Goal: Information Seeking & Learning: Check status

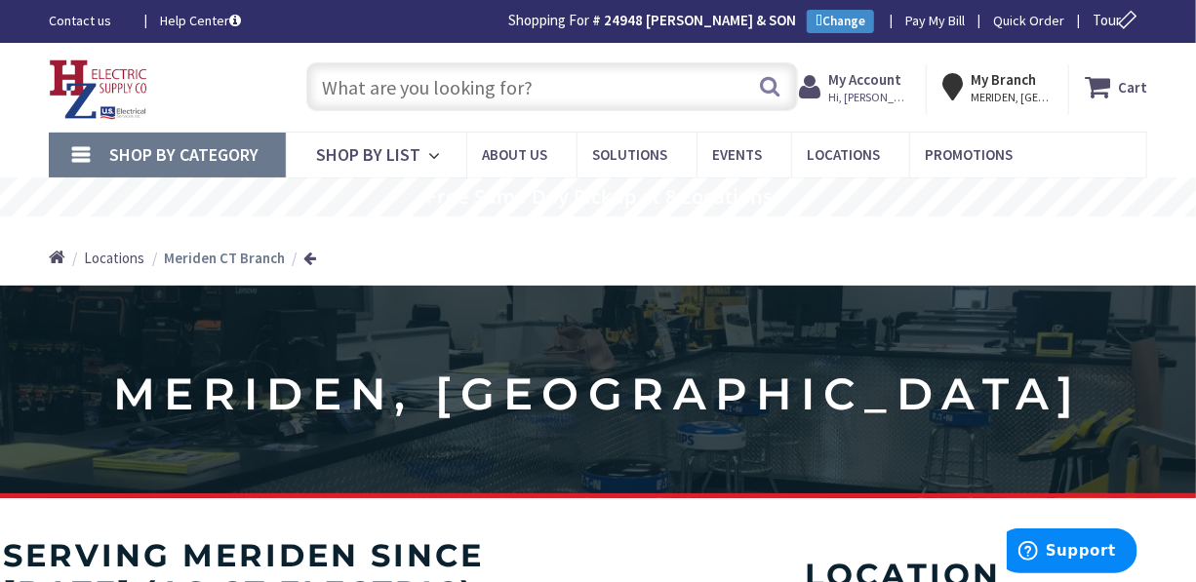
click at [728, 90] on input "text" at bounding box center [551, 86] width 491 height 49
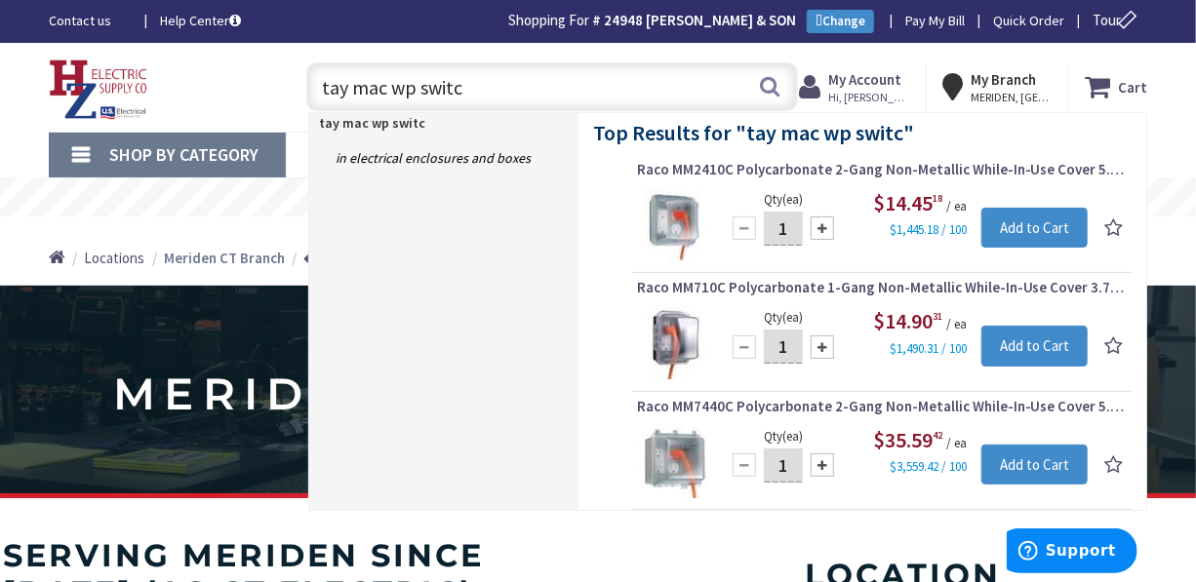
type input "tay mac wp switch"
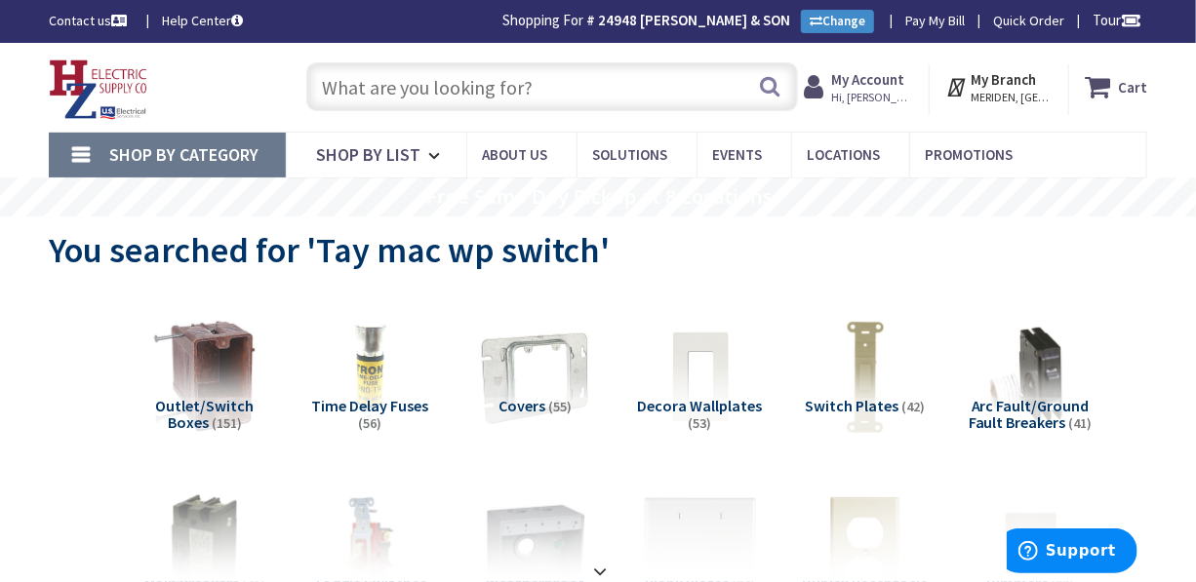
click at [726, 66] on input "text" at bounding box center [551, 86] width 491 height 49
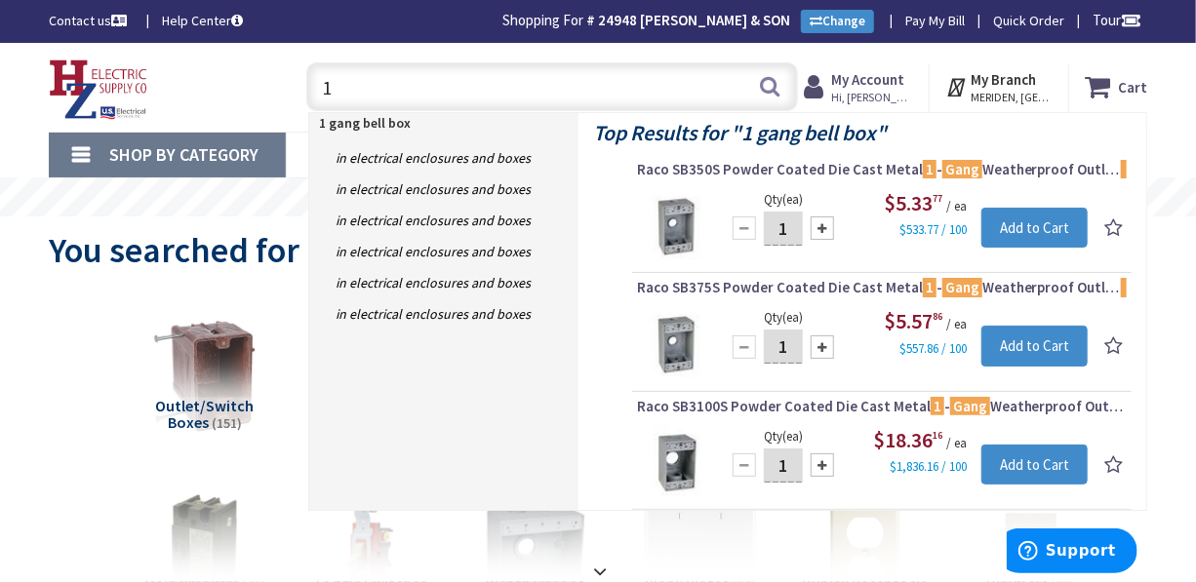
type input "1"
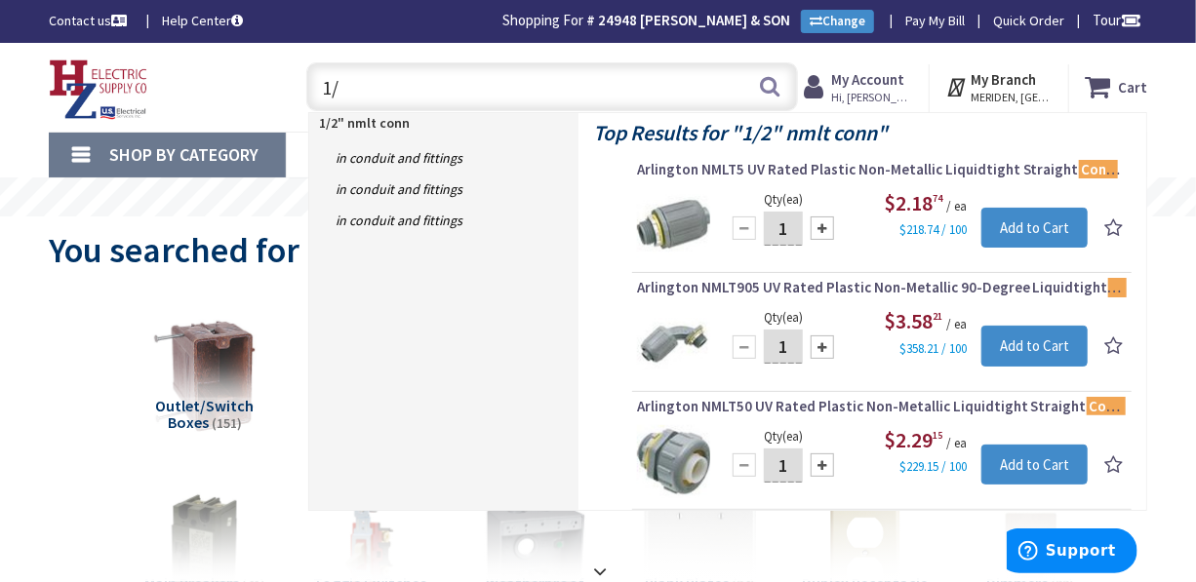
type input "1"
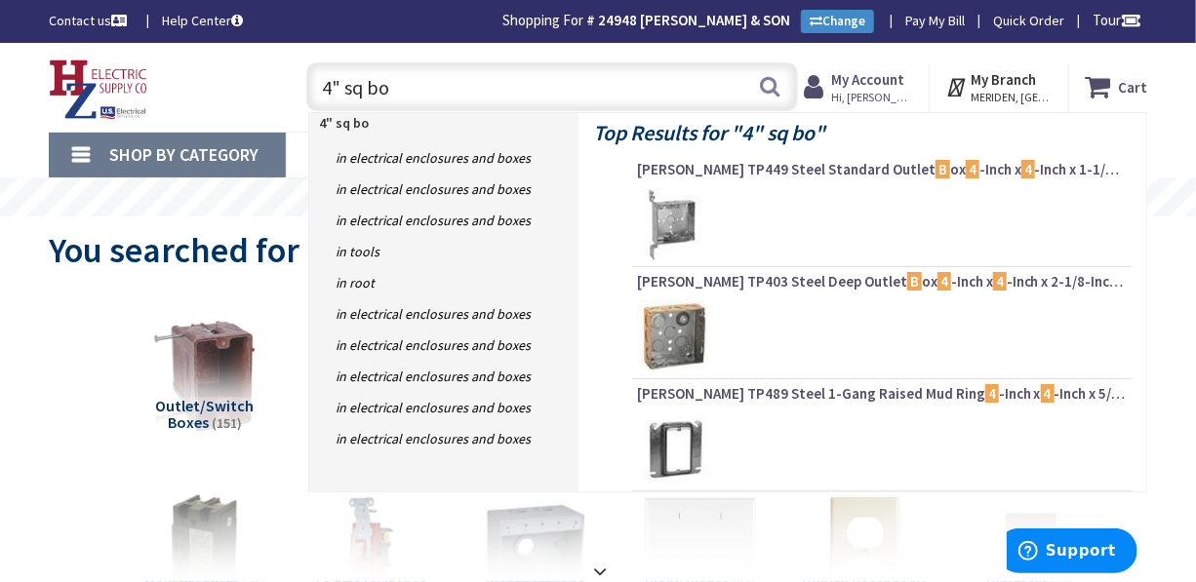
type input "4" sq box"
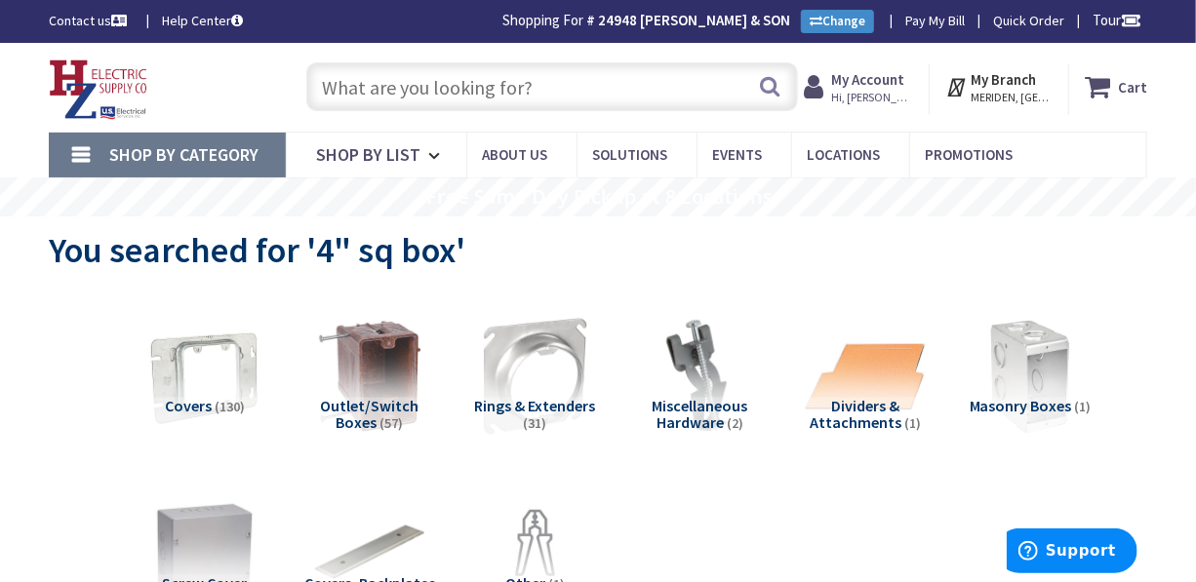
click at [616, 94] on input "text" at bounding box center [551, 86] width 491 height 49
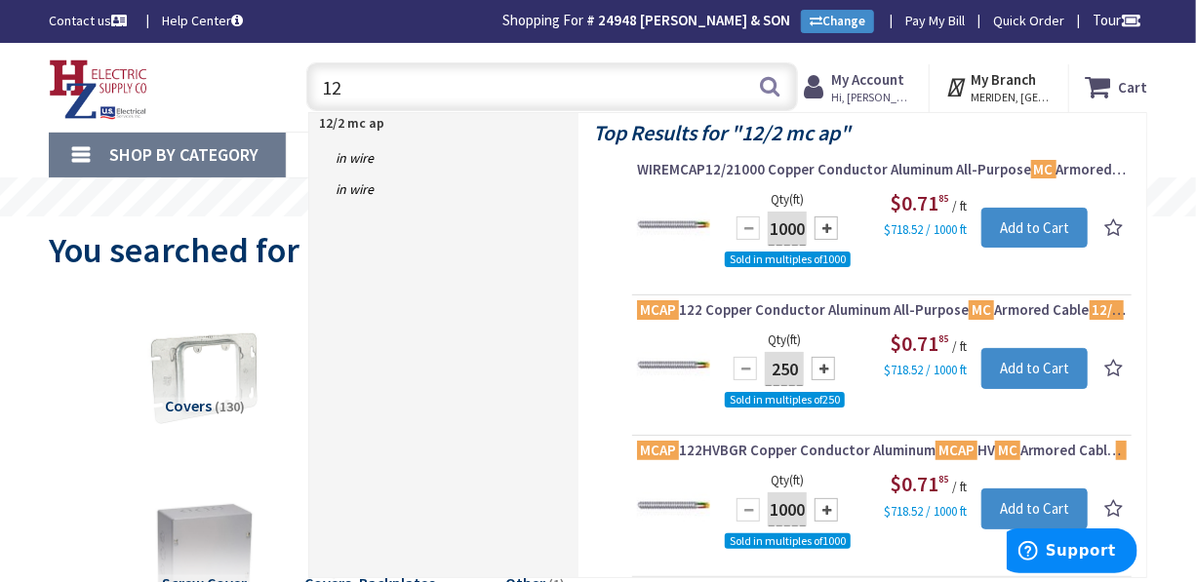
type input "1"
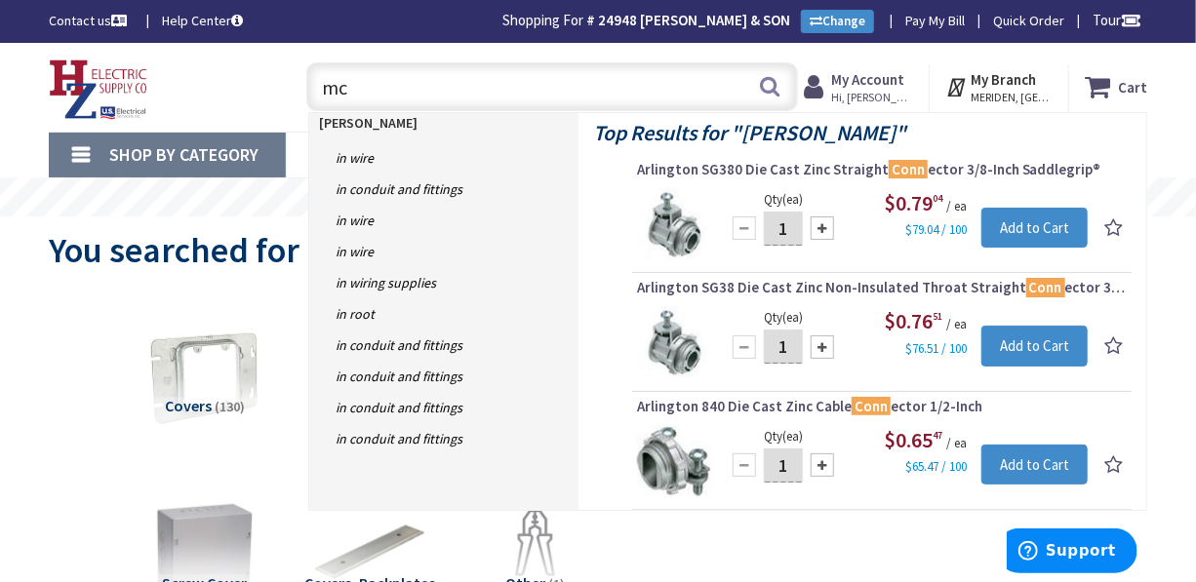
type input "m"
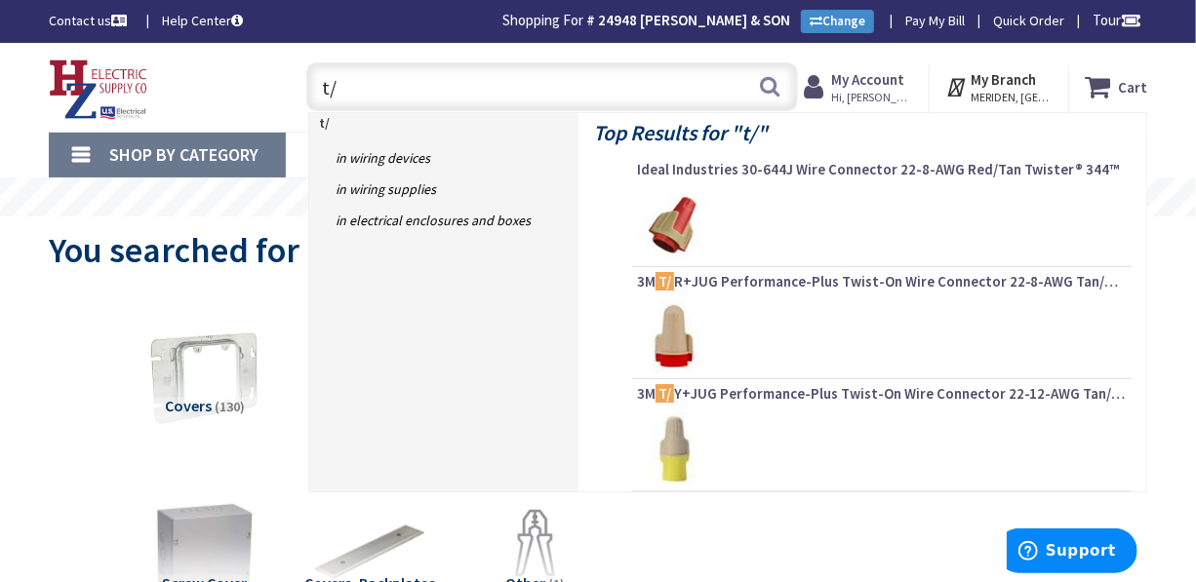
type input "t/y"
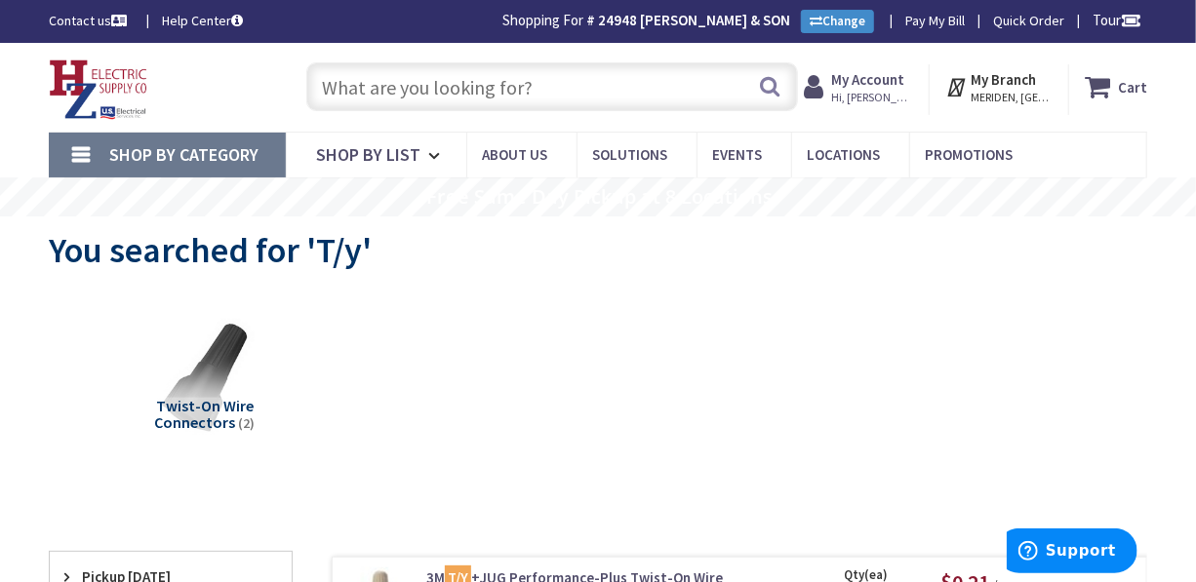
click at [683, 88] on input "text" at bounding box center [551, 86] width 491 height 49
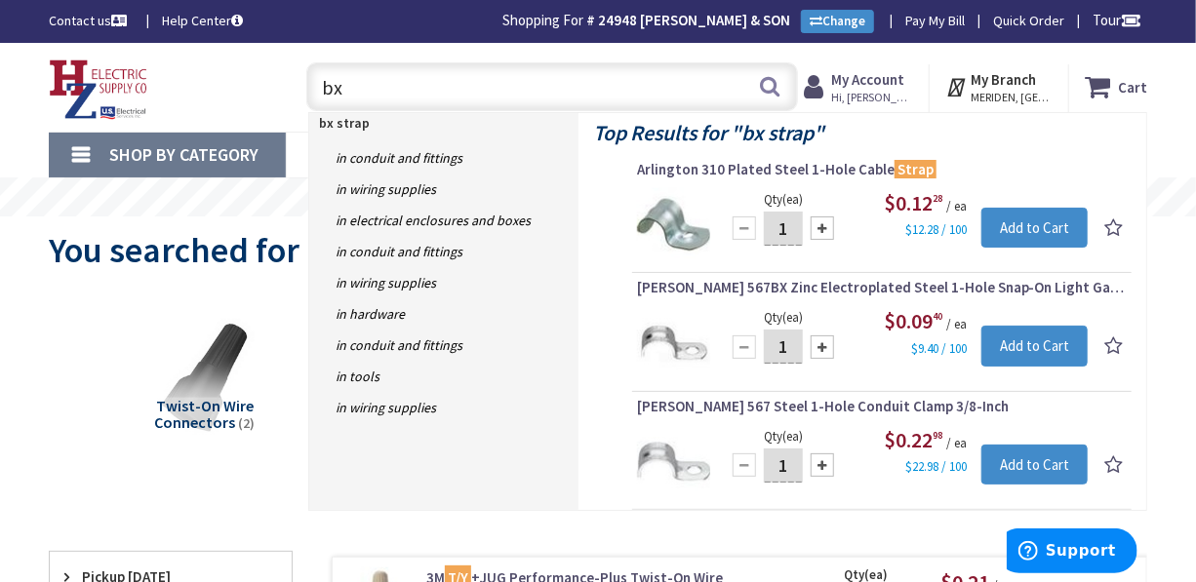
type input "b"
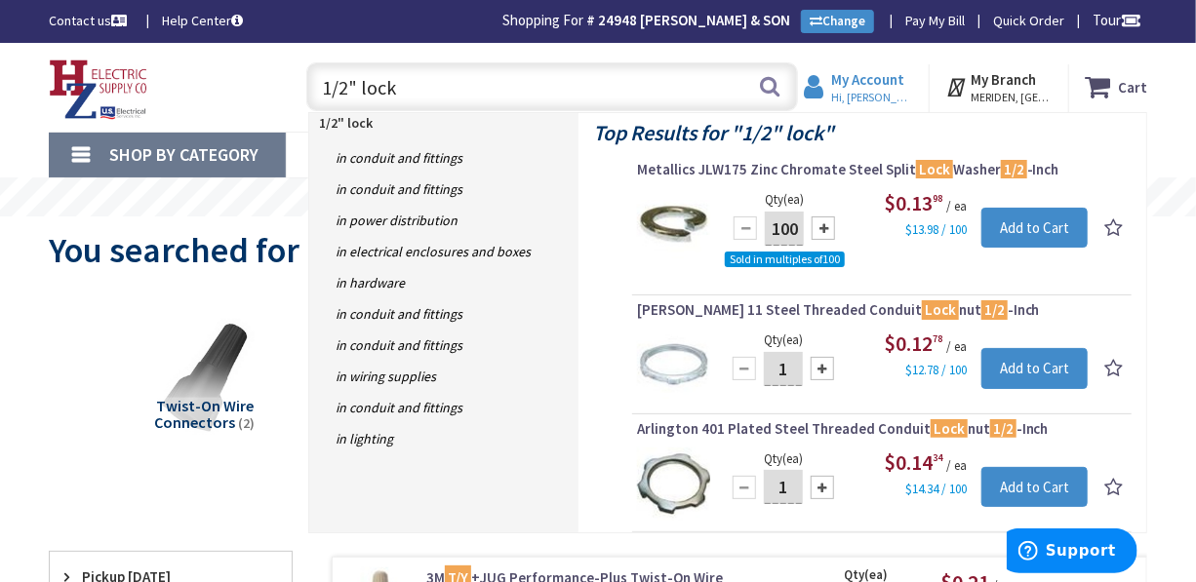
type input "1/2" lock"
click at [867, 77] on strong "My Account" at bounding box center [867, 79] width 73 height 19
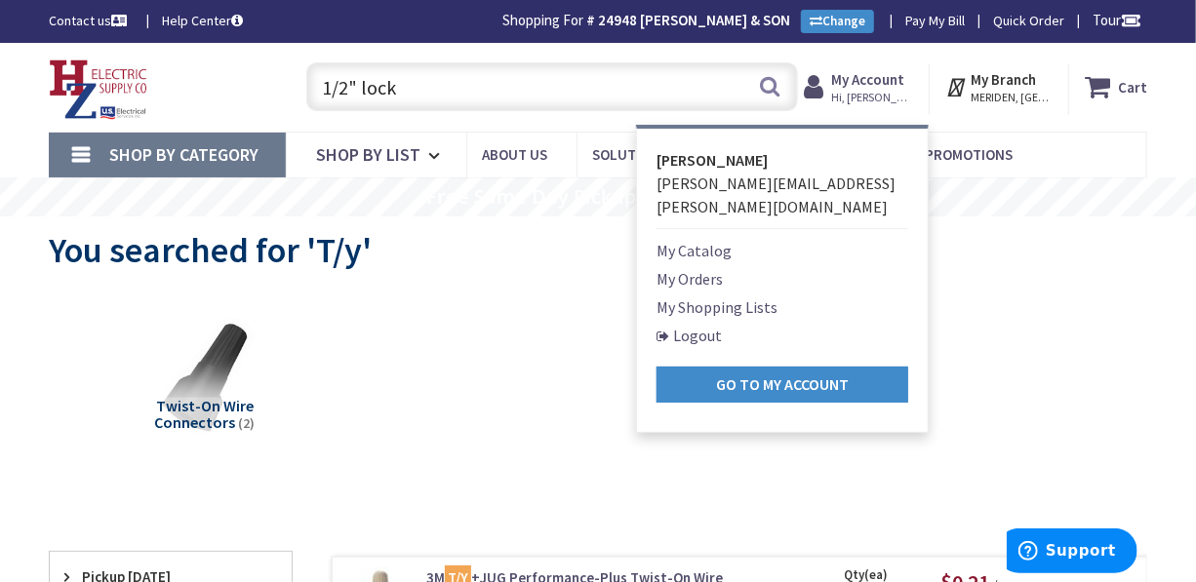
click at [723, 267] on link "My Orders" at bounding box center [690, 278] width 66 height 23
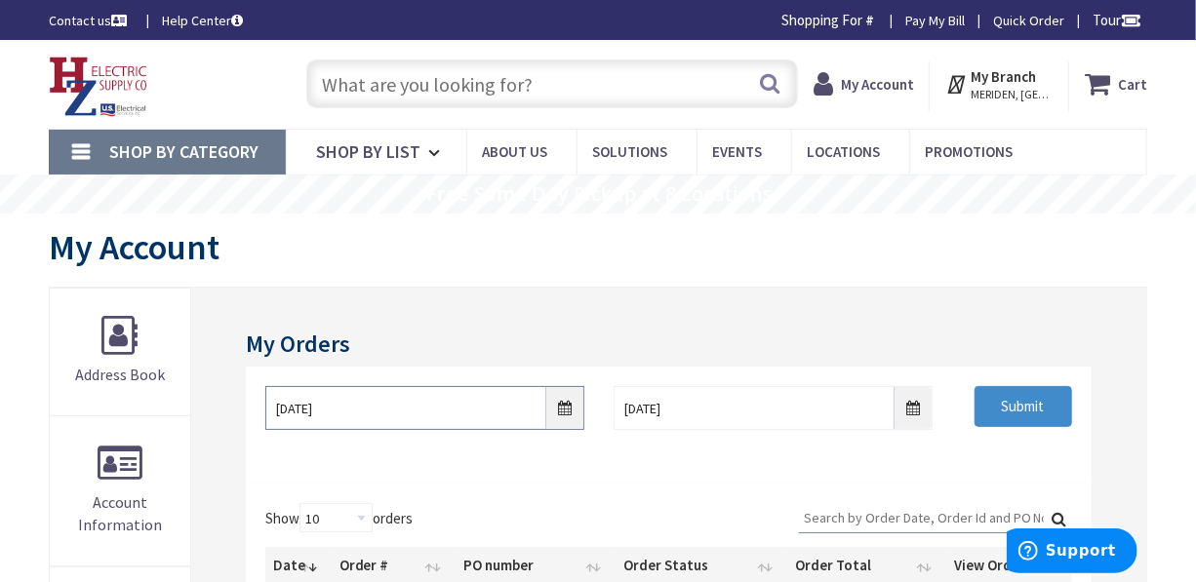
click at [566, 406] on input "[DATE]" at bounding box center [424, 408] width 319 height 44
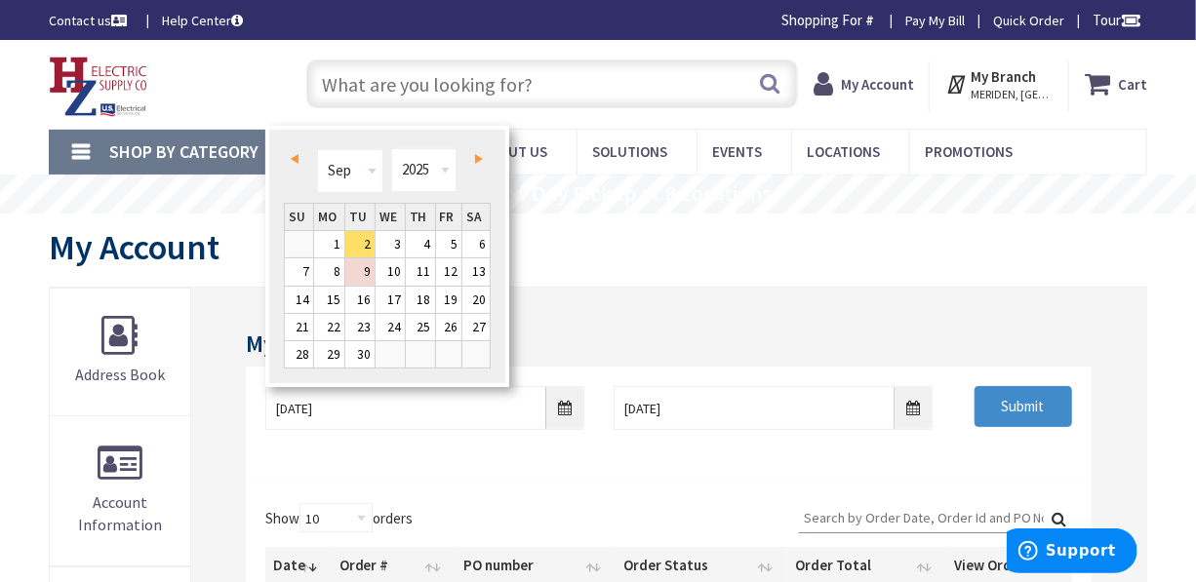
click at [295, 158] on span "Prev" at bounding box center [295, 159] width 8 height 10
type input "[DATE]"
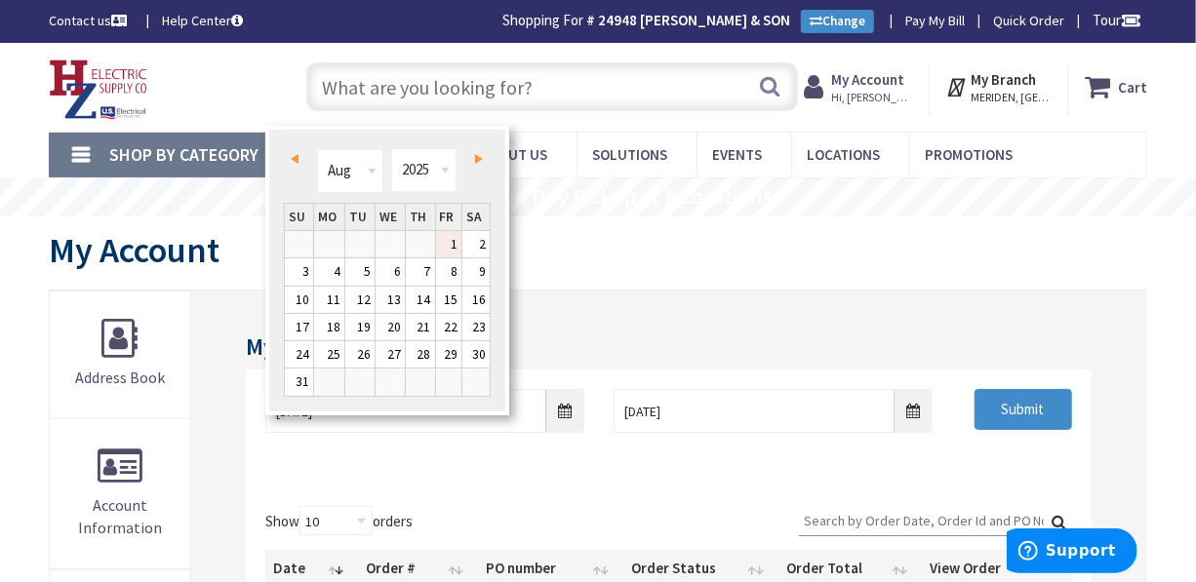
click at [450, 242] on link "1" at bounding box center [449, 244] width 26 height 26
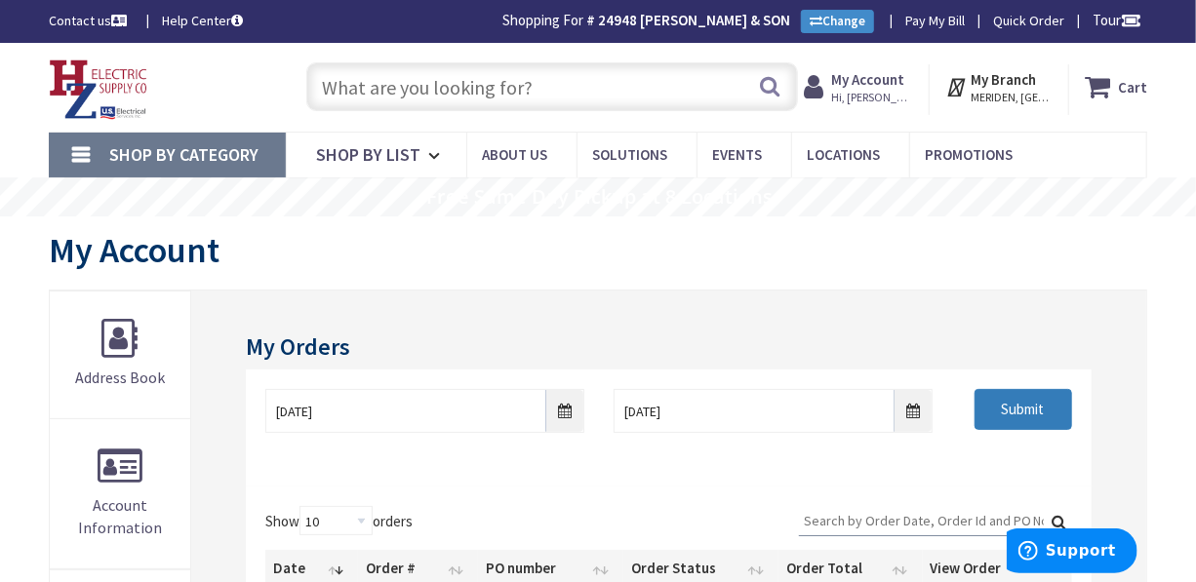
click at [1002, 400] on input "Submit" at bounding box center [1024, 409] width 98 height 41
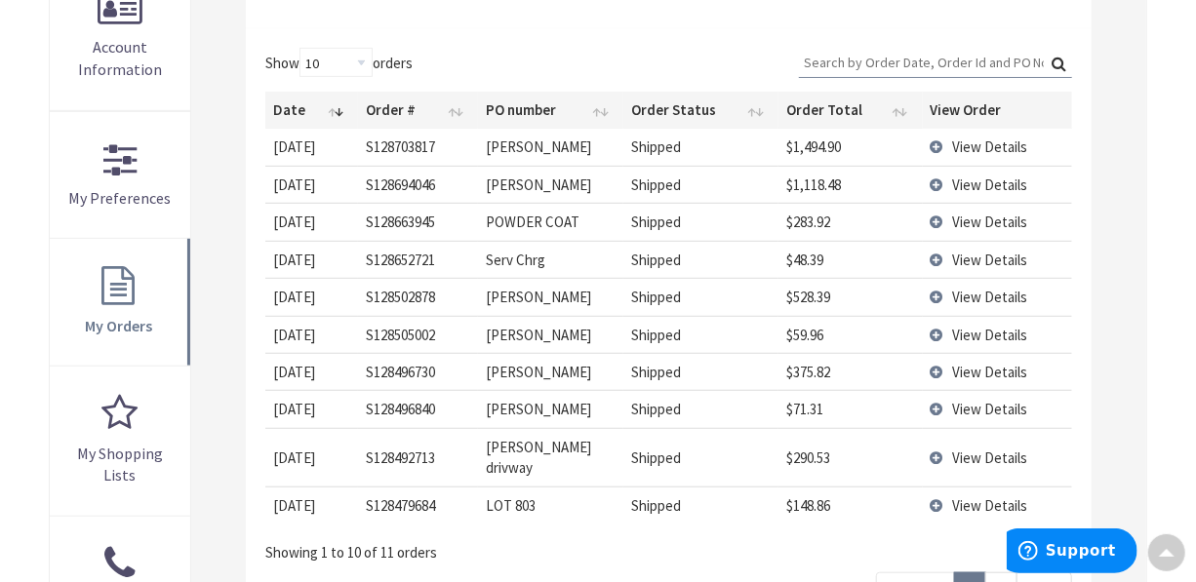
scroll to position [460, 0]
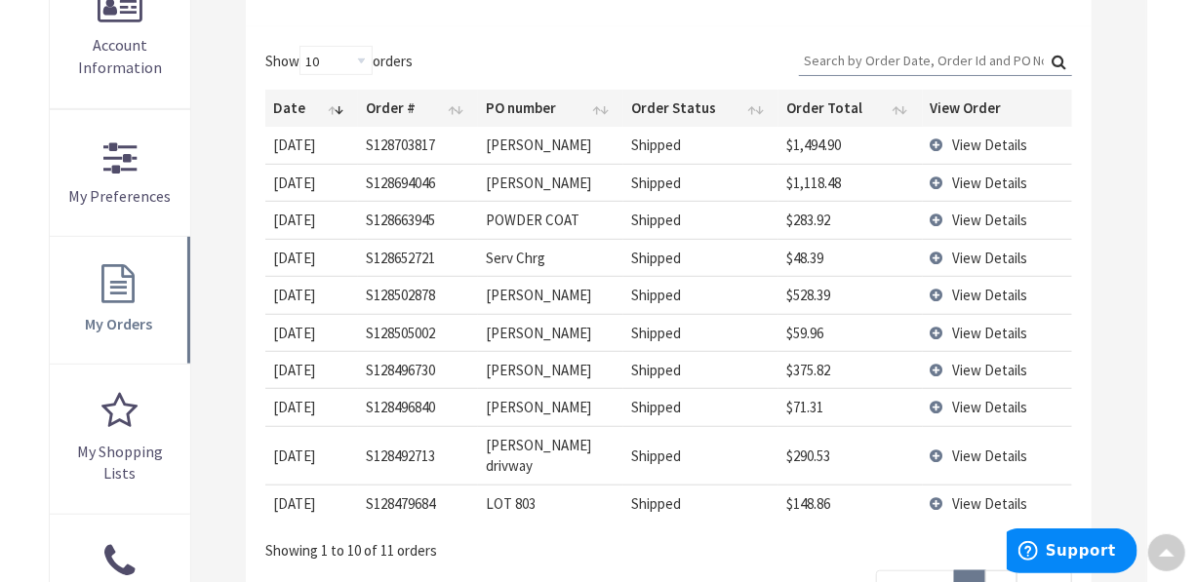
click at [965, 288] on span "View Details" at bounding box center [990, 295] width 75 height 19
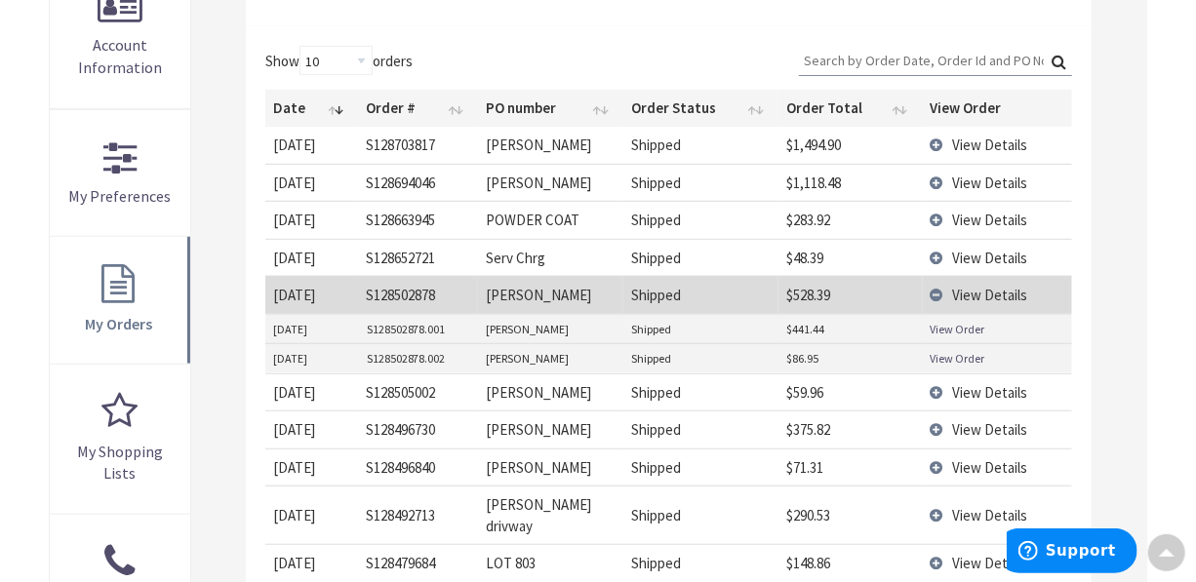
click at [962, 324] on link "View Order" at bounding box center [957, 329] width 55 height 17
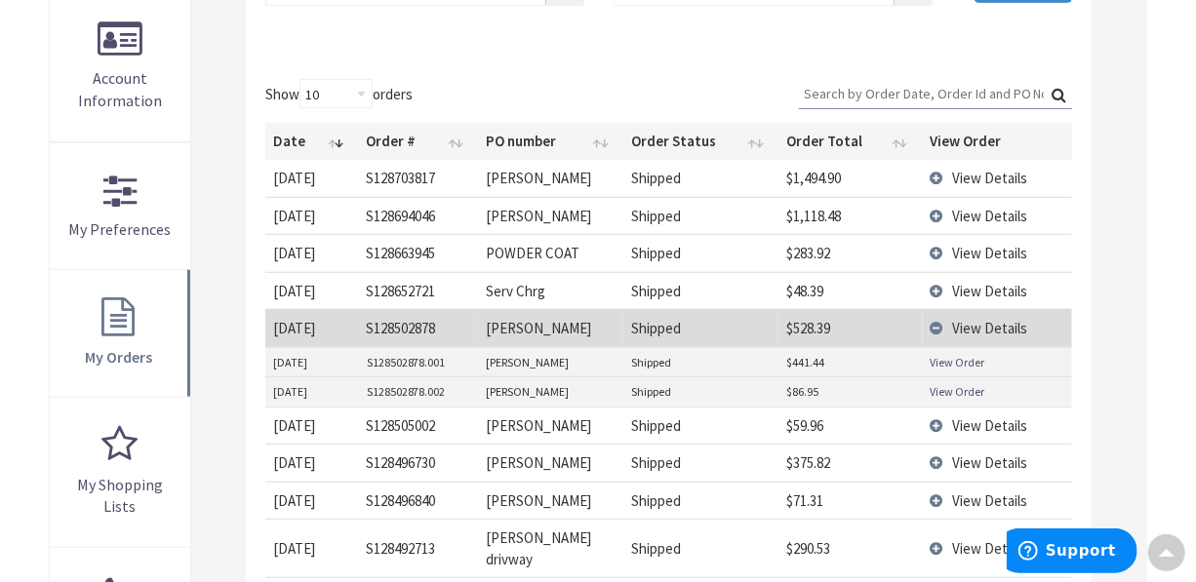
scroll to position [425, 0]
click at [957, 389] on link "View Order" at bounding box center [957, 393] width 55 height 17
click at [958, 357] on link "View Order" at bounding box center [957, 364] width 55 height 17
click at [949, 385] on link "View Order" at bounding box center [957, 393] width 55 height 17
click at [966, 423] on span "View Details" at bounding box center [990, 428] width 75 height 19
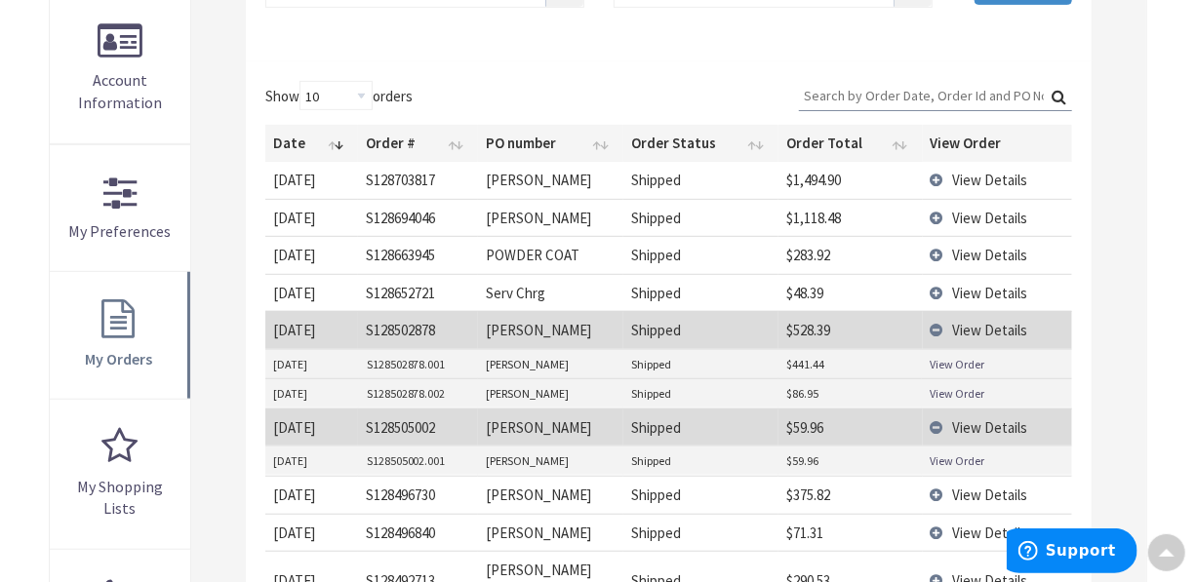
click at [954, 454] on link "View Order" at bounding box center [957, 461] width 55 height 17
click at [958, 457] on link "View Order" at bounding box center [957, 461] width 55 height 17
click at [965, 488] on span "View Details" at bounding box center [990, 495] width 75 height 19
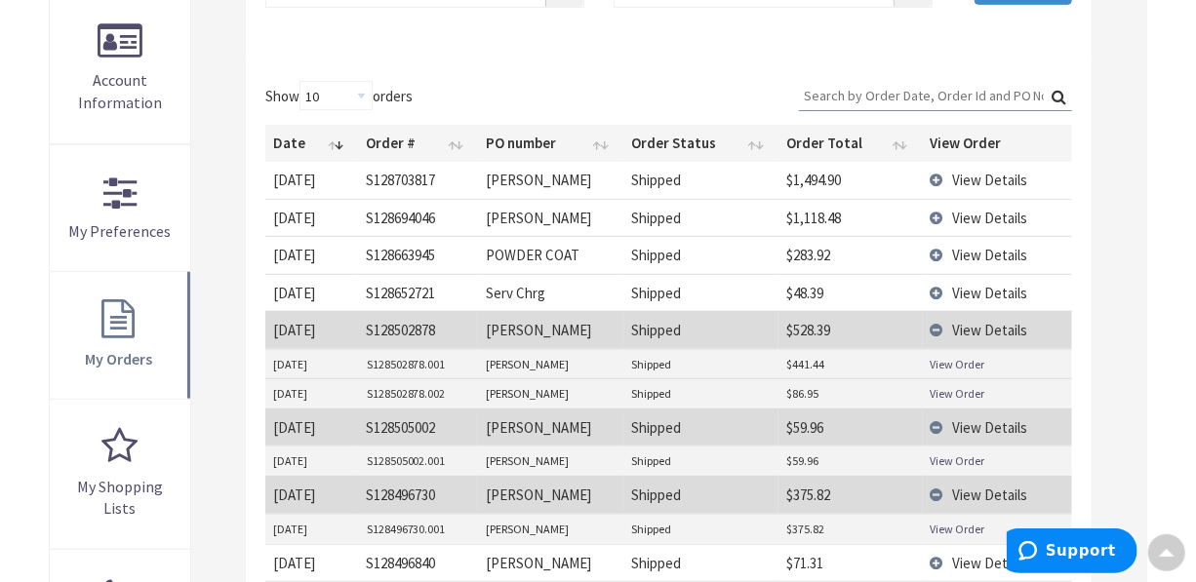
click at [964, 525] on link "View Order" at bounding box center [957, 529] width 55 height 17
click at [974, 556] on span "View Details" at bounding box center [990, 563] width 75 height 19
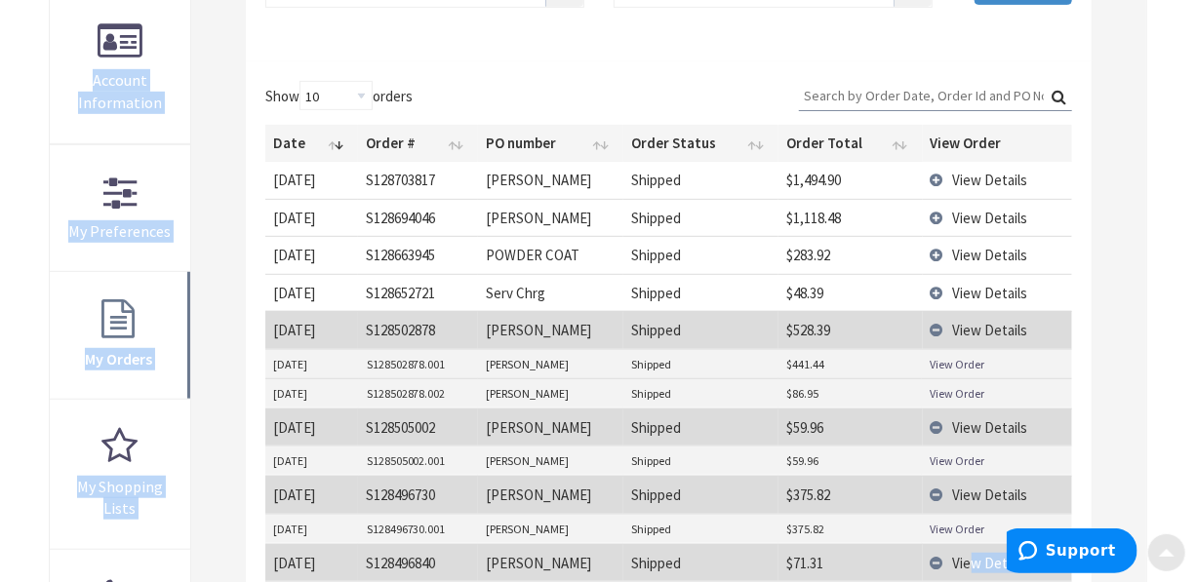
drag, startPoint x: 974, startPoint y: 556, endPoint x: 1161, endPoint y: 556, distance: 187.3
click at [1161, 556] on body "Accessibility Screen-Reader Guide, Feedback, and Issue Reporting | New window L…" at bounding box center [598, 431] width 1196 height 1713
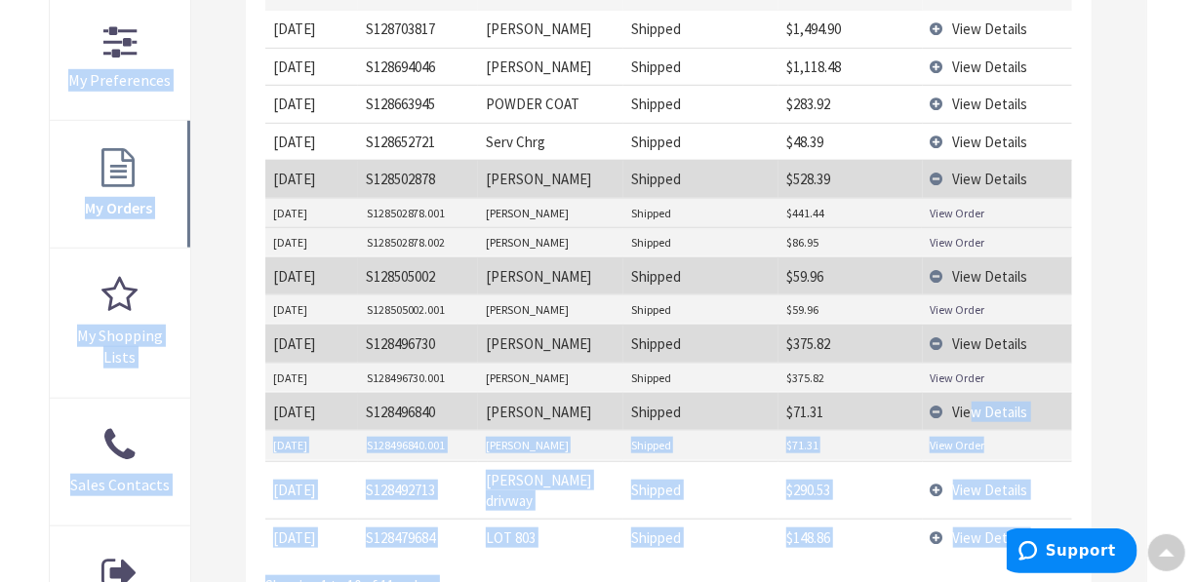
scroll to position [603, 0]
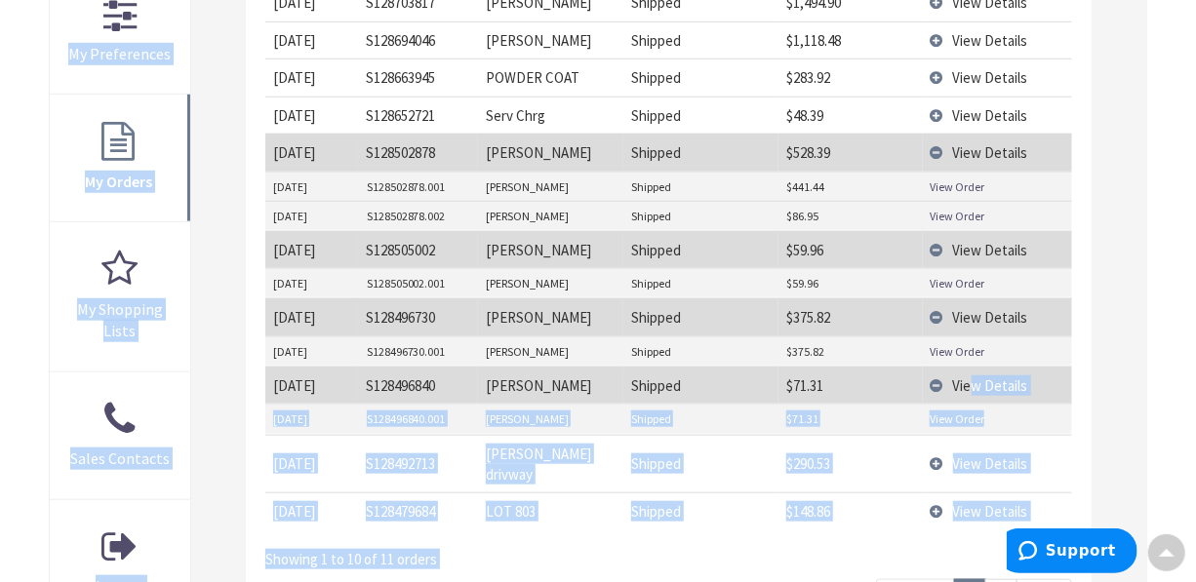
click at [1068, 442] on td "View Details" at bounding box center [997, 464] width 149 height 59
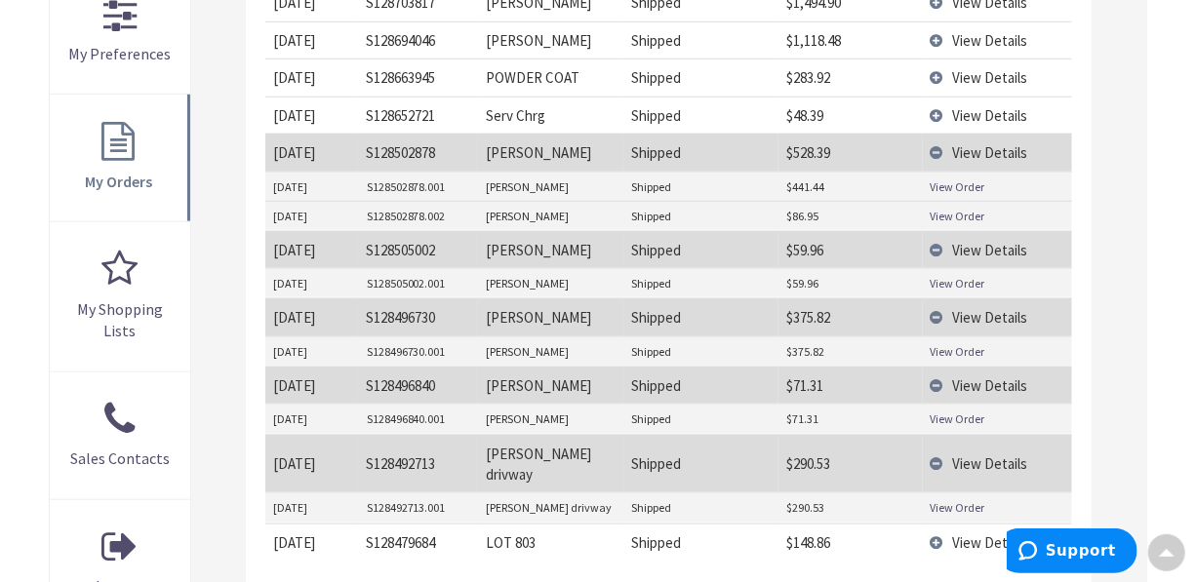
click at [950, 413] on link "View Order" at bounding box center [957, 419] width 55 height 17
click at [961, 500] on link "View Order" at bounding box center [957, 508] width 55 height 17
click at [943, 179] on link "View Order" at bounding box center [957, 187] width 55 height 17
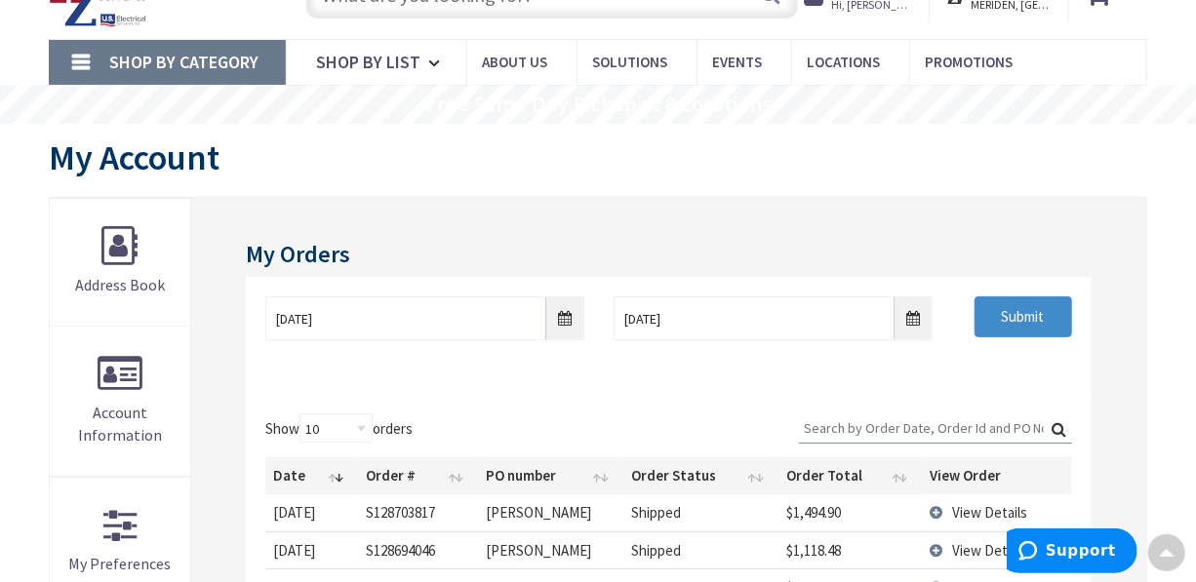
scroll to position [0, 0]
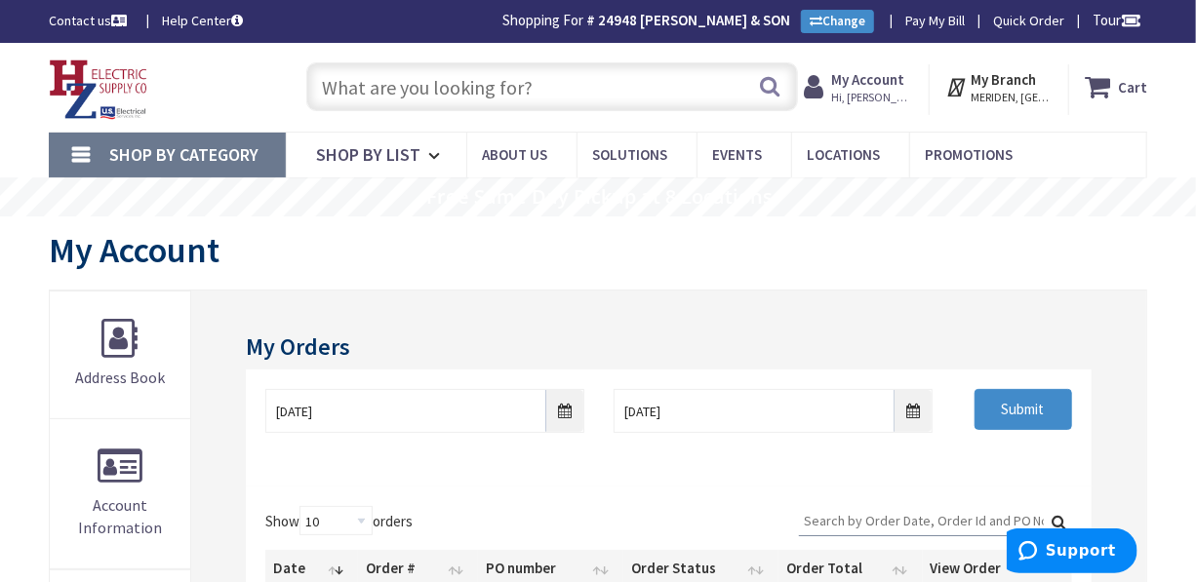
click at [654, 98] on input "text" at bounding box center [551, 86] width 491 height 49
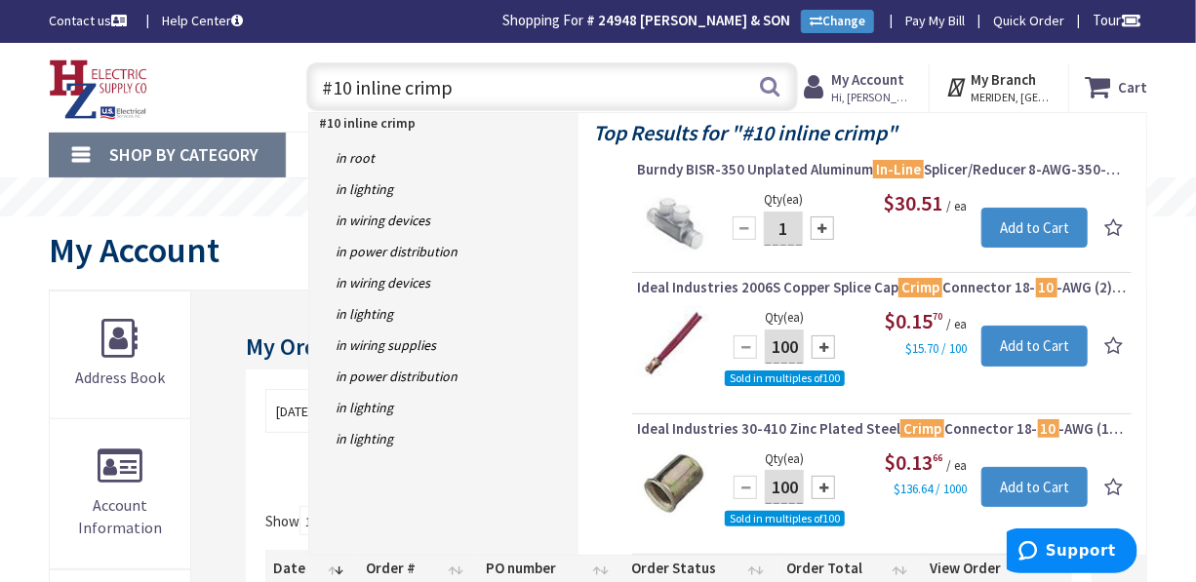
drag, startPoint x: 442, startPoint y: 249, endPoint x: 462, endPoint y: 81, distance: 169.1
click at [462, 81] on input "#10 inline crimp" at bounding box center [551, 86] width 491 height 49
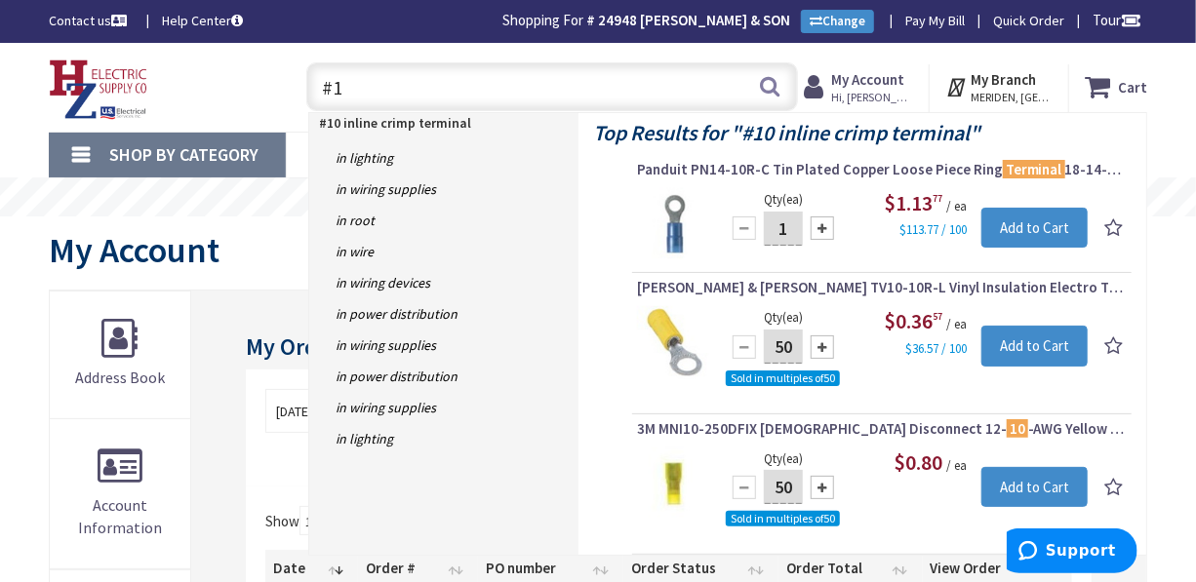
type input "#"
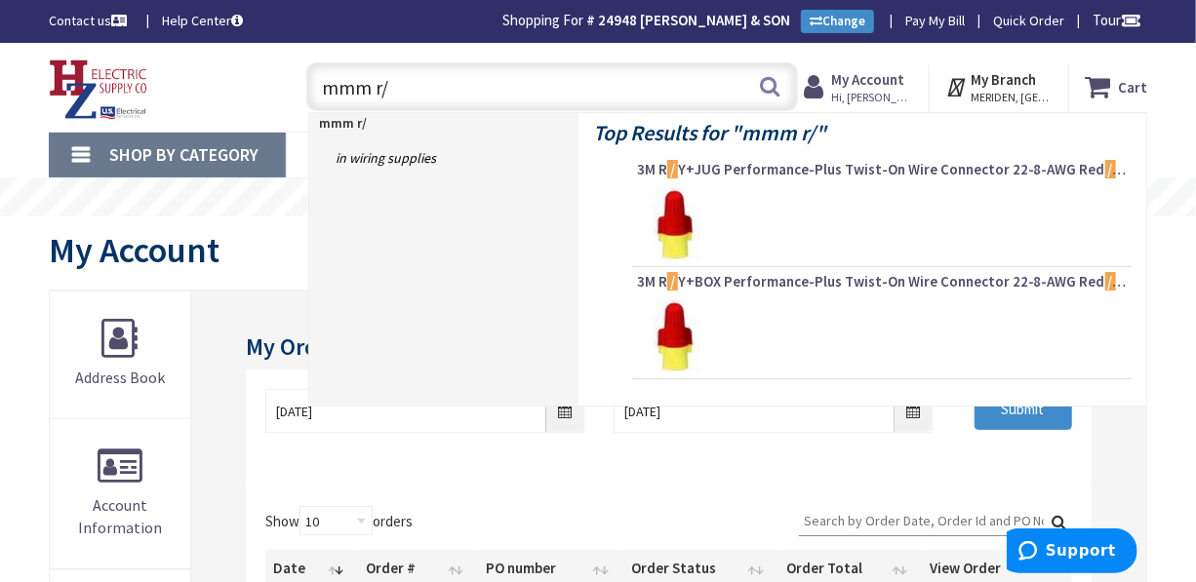
type input "mmm r/y"
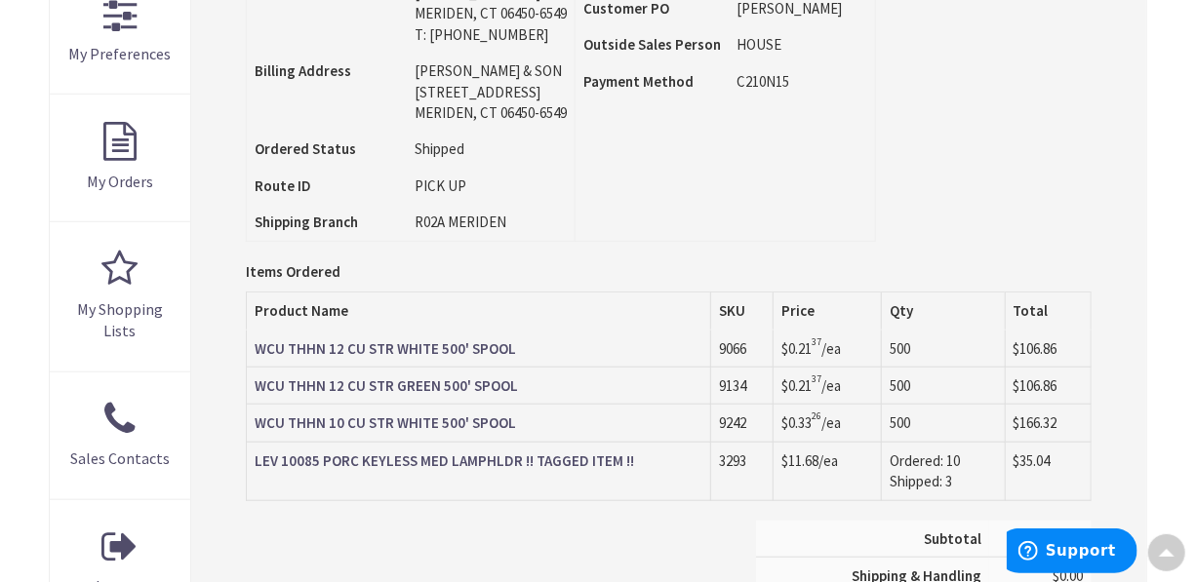
scroll to position [605, 0]
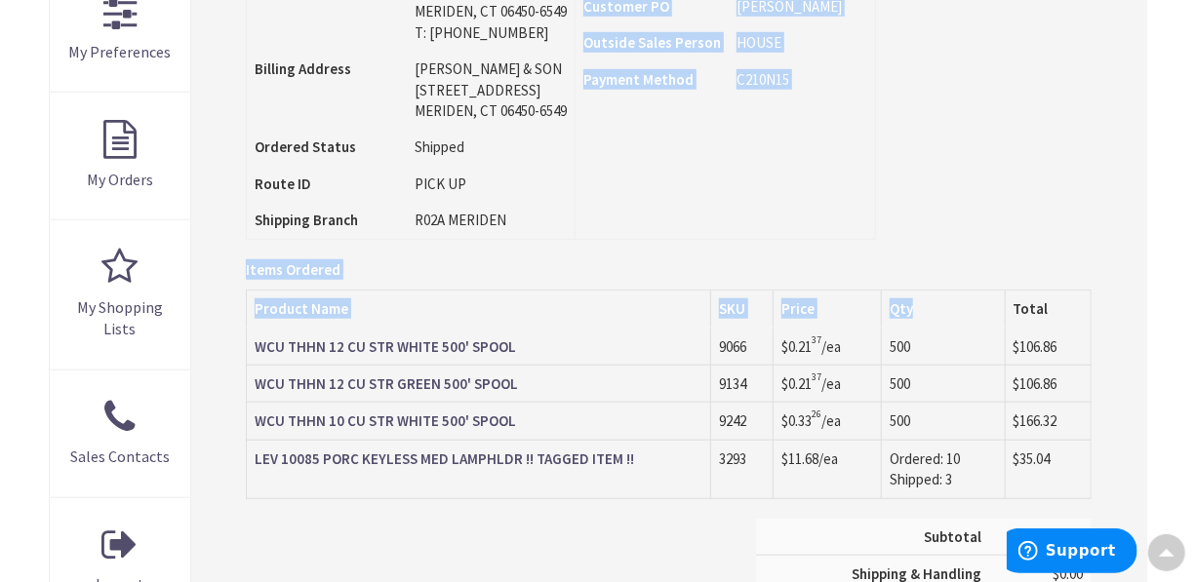
drag, startPoint x: 962, startPoint y: 324, endPoint x: 688, endPoint y: 247, distance: 284.8
click at [688, 247] on div "Order Information Download Invoice Print This Page Order #S128502878.001 Ship-T…" at bounding box center [668, 227] width 955 height 1083
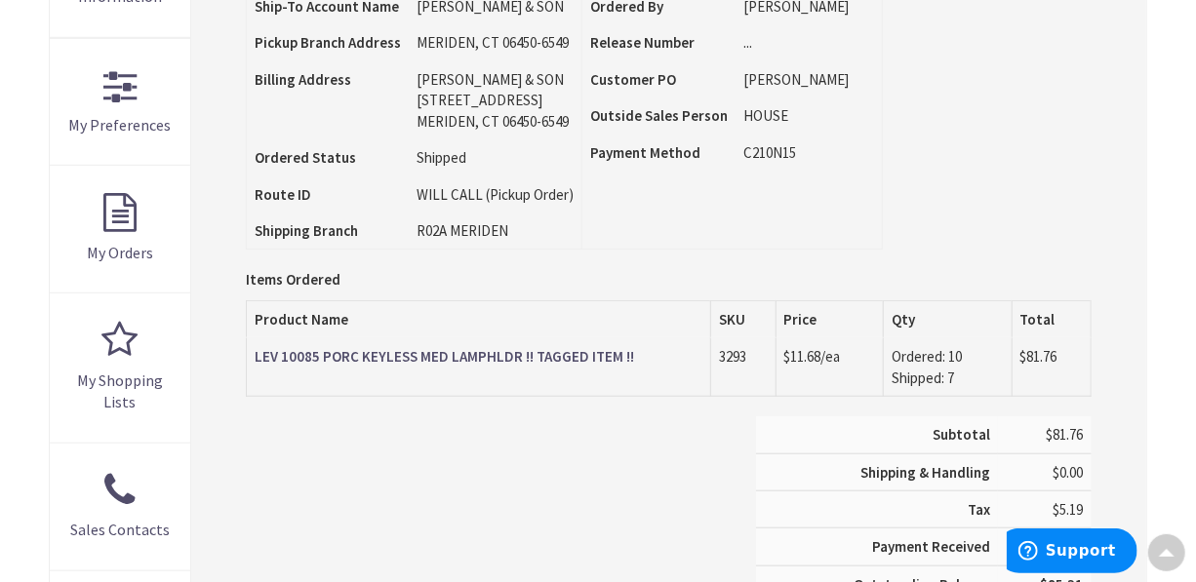
scroll to position [534, 0]
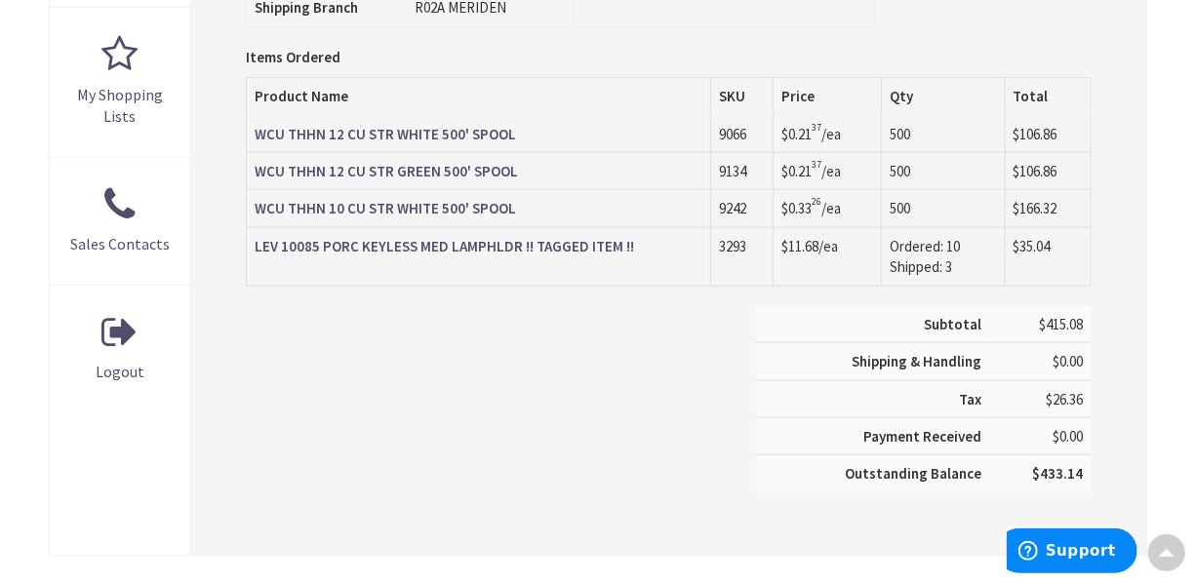
scroll to position [781, 0]
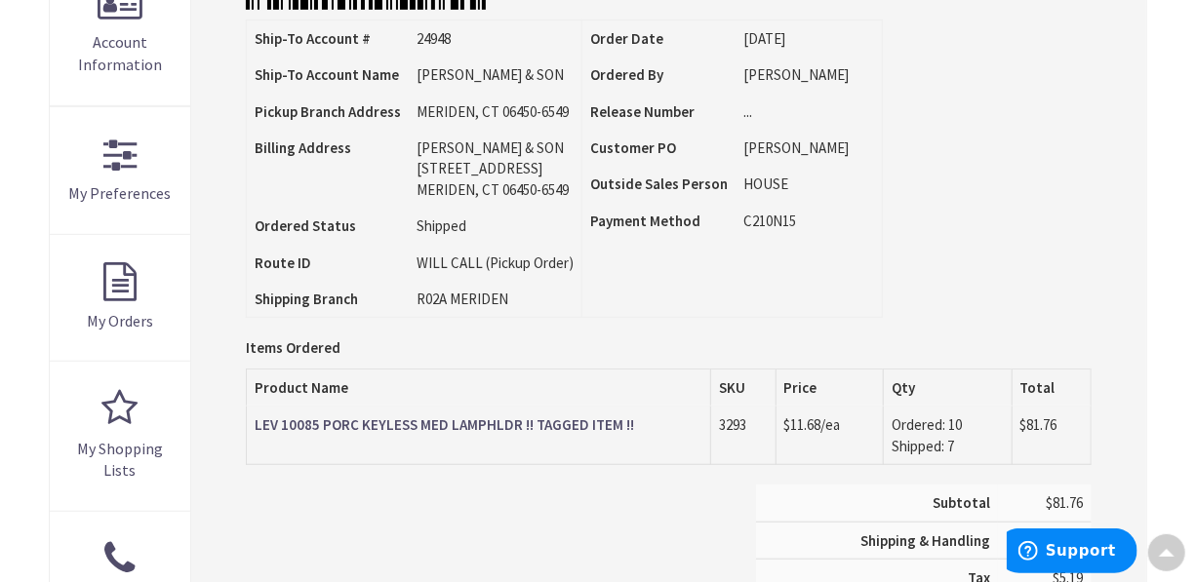
scroll to position [462, 0]
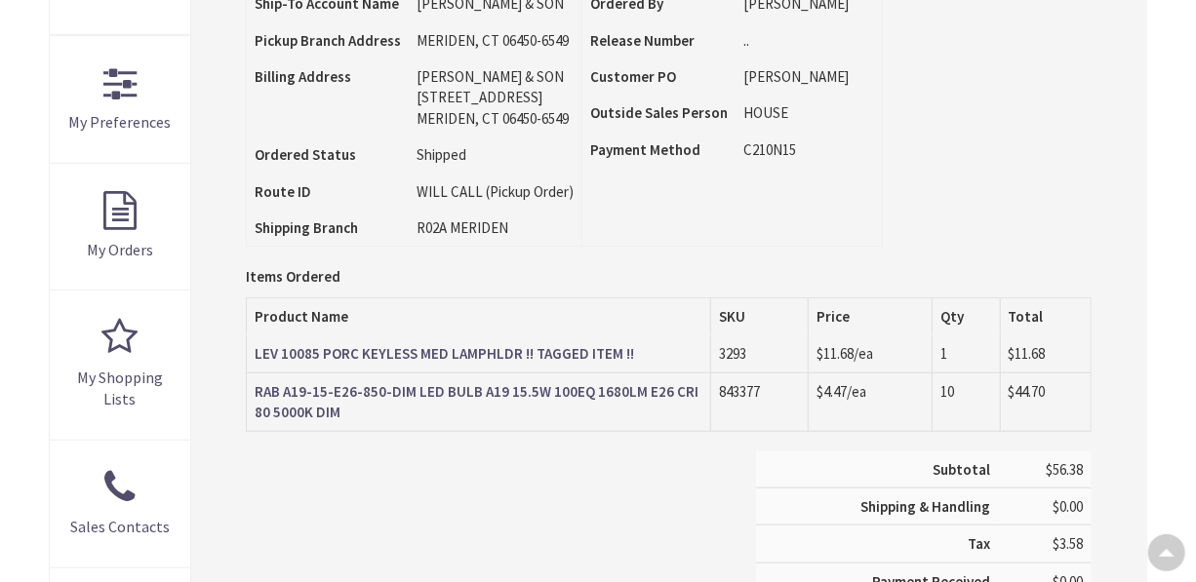
scroll to position [534, 0]
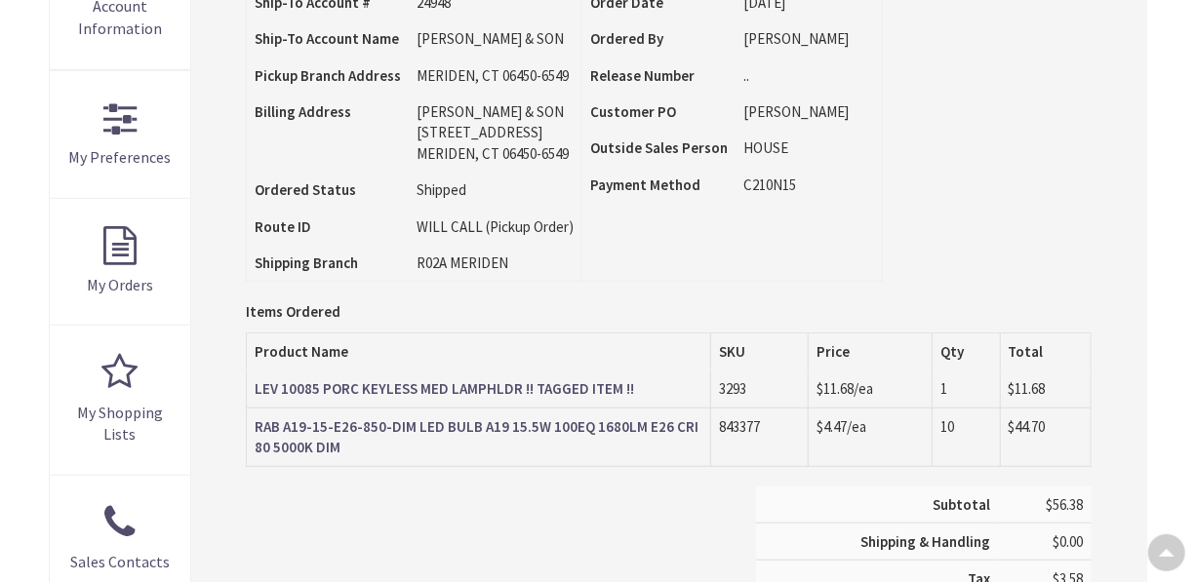
scroll to position [499, 0]
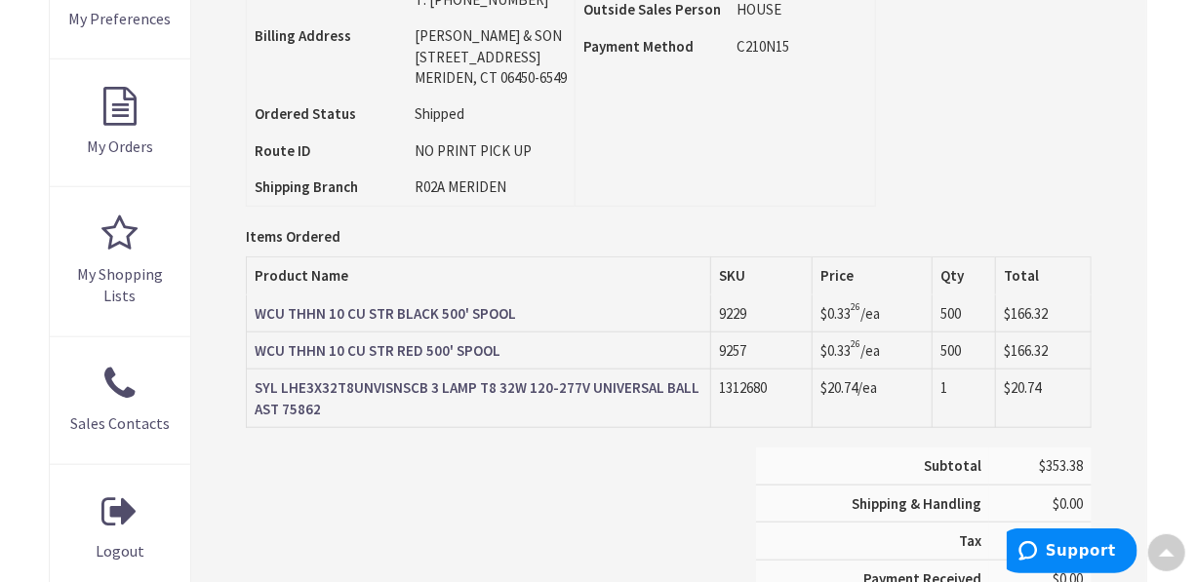
scroll to position [641, 0]
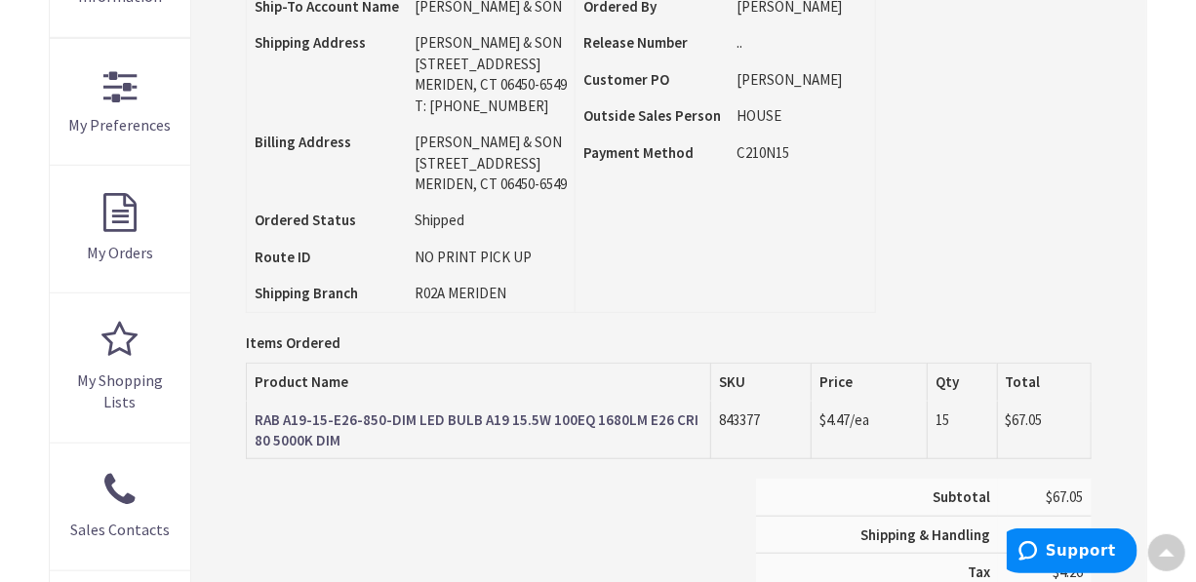
scroll to position [534, 0]
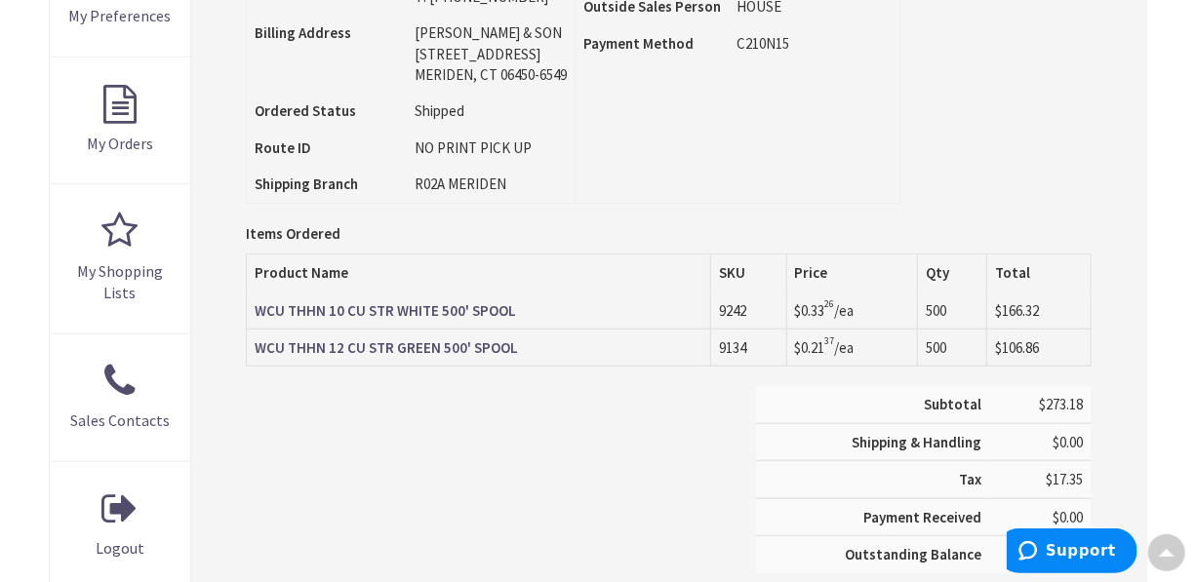
scroll to position [641, 0]
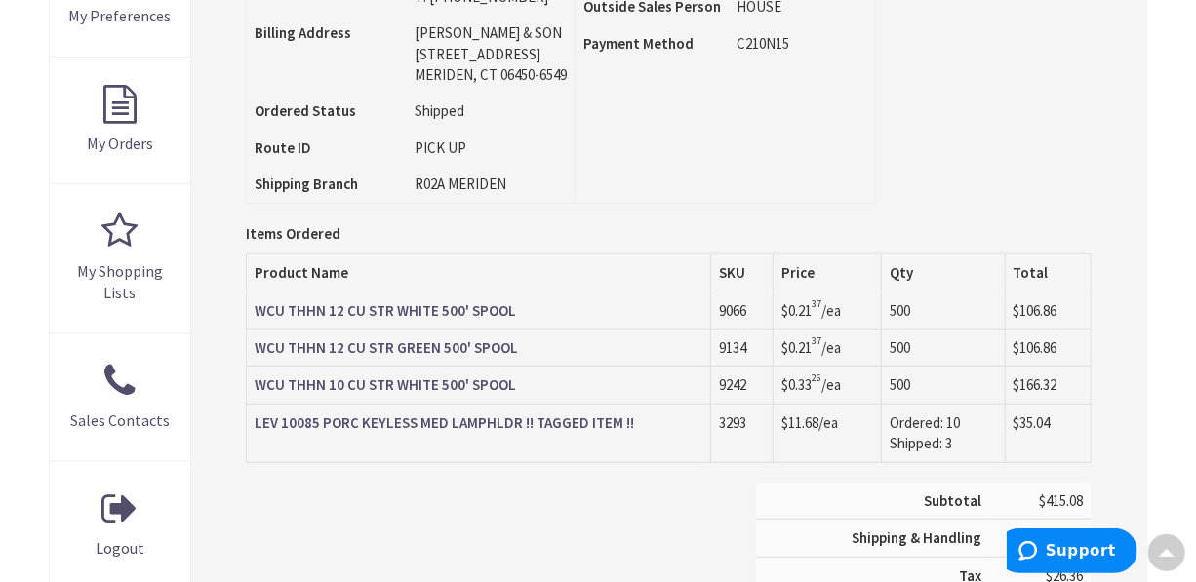
scroll to position [641, 0]
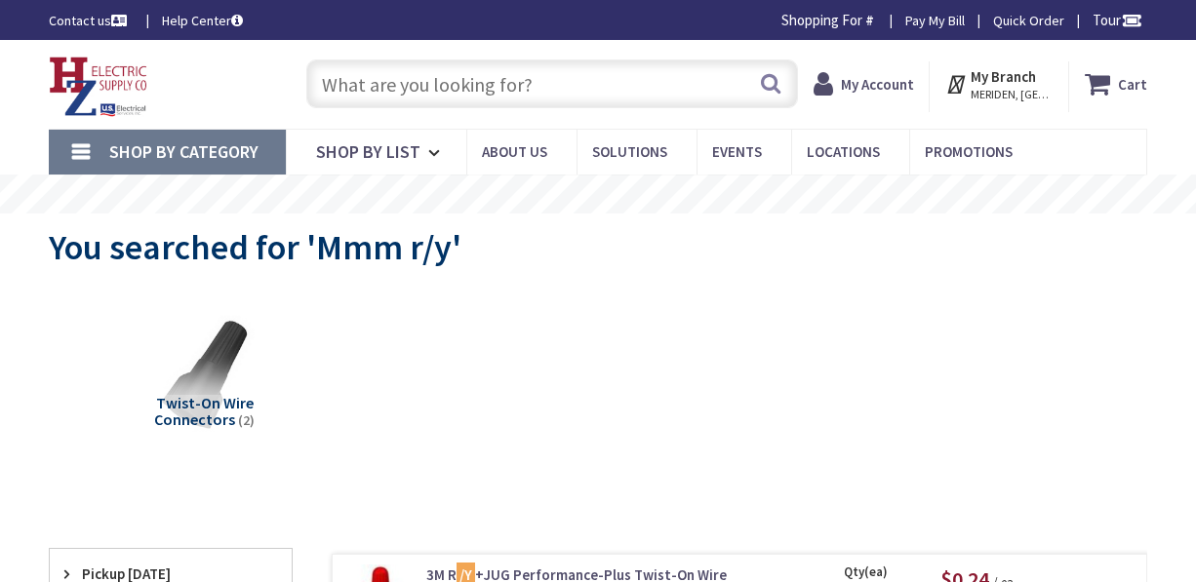
click at [658, 262] on div "You searched for 'Mmm r/y'" at bounding box center [598, 250] width 1099 height 73
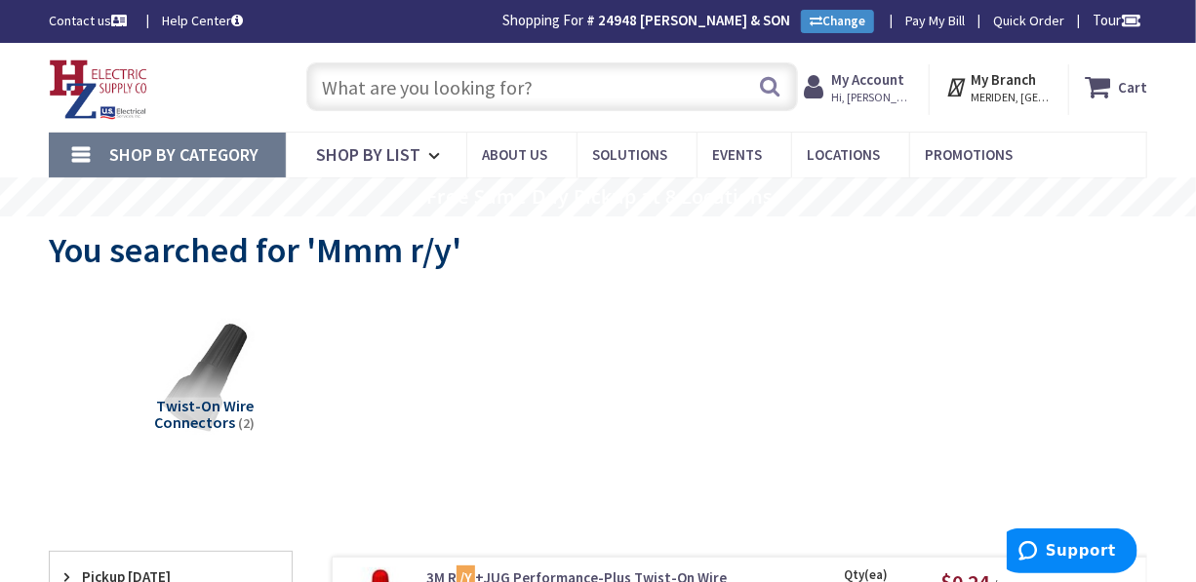
click at [892, 79] on strong "My Account" at bounding box center [867, 79] width 73 height 19
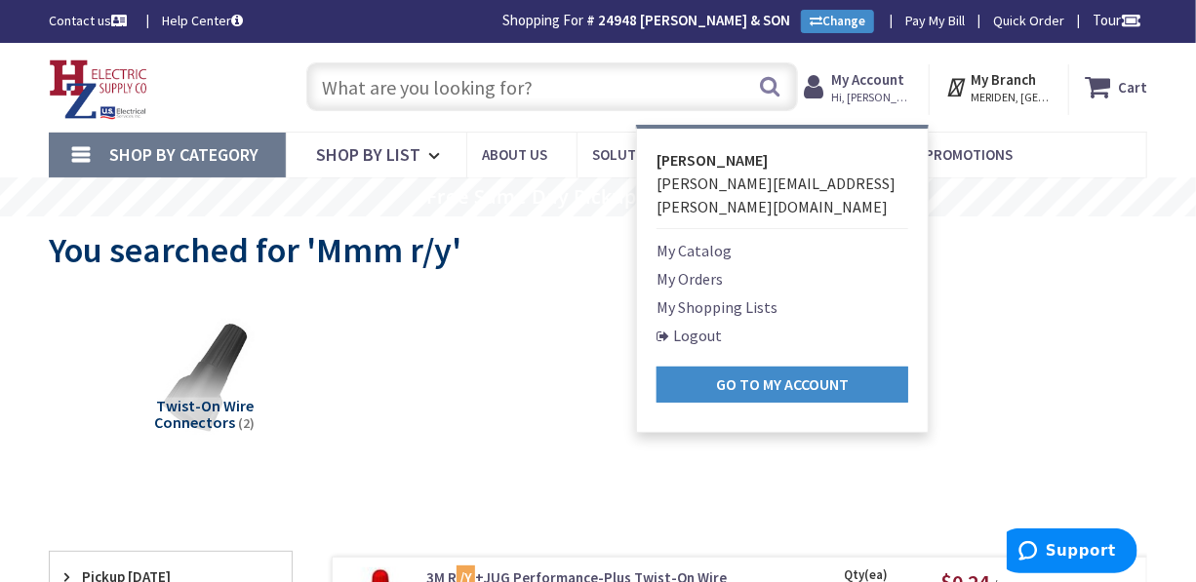
click at [722, 267] on link "My Orders" at bounding box center [690, 278] width 66 height 23
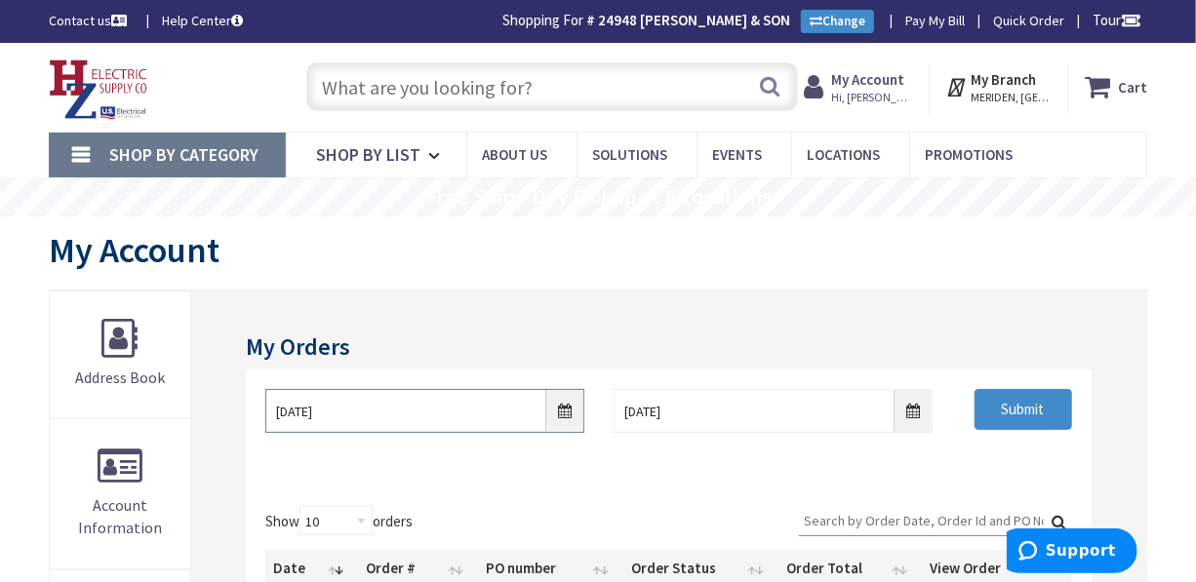
click at [563, 414] on input "9/2/2025" at bounding box center [424, 411] width 319 height 44
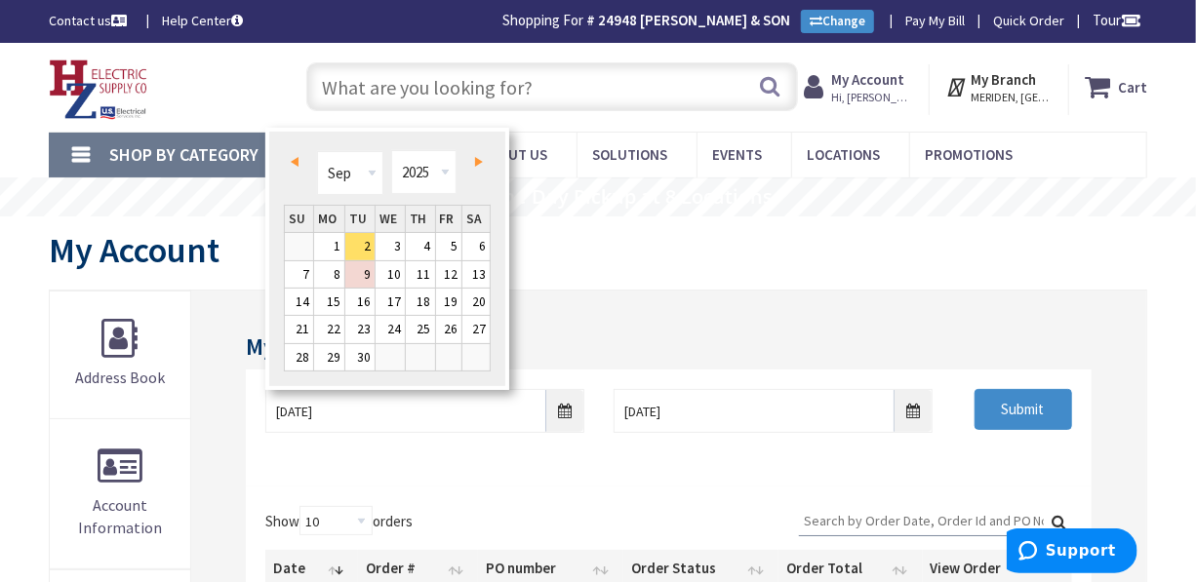
click at [298, 161] on link "Prev" at bounding box center [299, 161] width 26 height 26
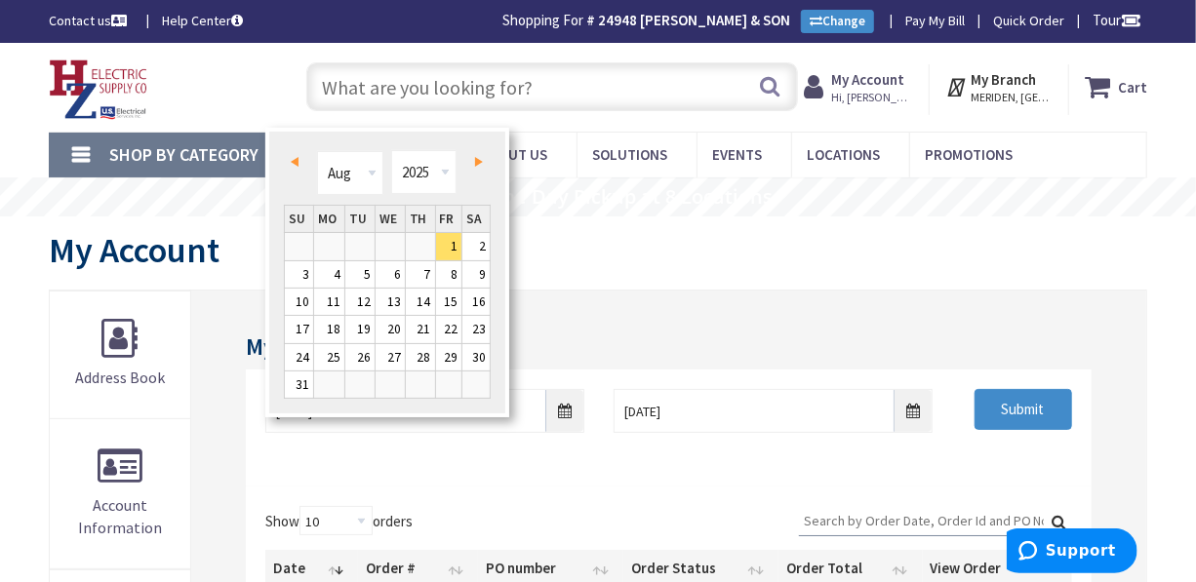
click at [297, 160] on span "Prev" at bounding box center [295, 162] width 8 height 10
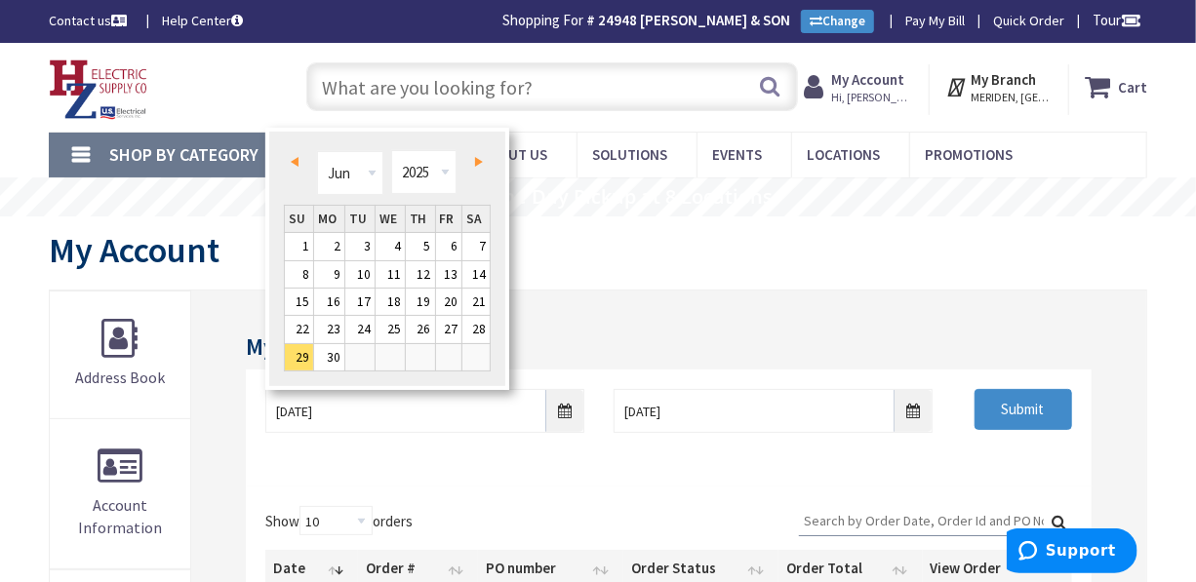
click at [297, 160] on span "Prev" at bounding box center [295, 162] width 8 height 10
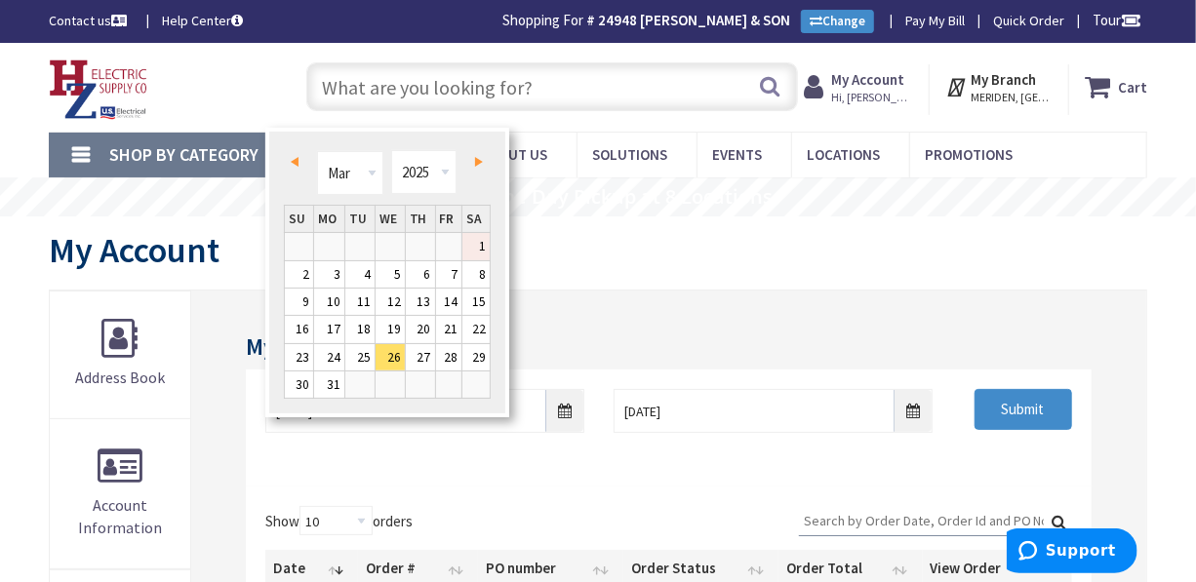
click at [472, 243] on link "1" at bounding box center [475, 246] width 27 height 26
type input "03/01/2025"
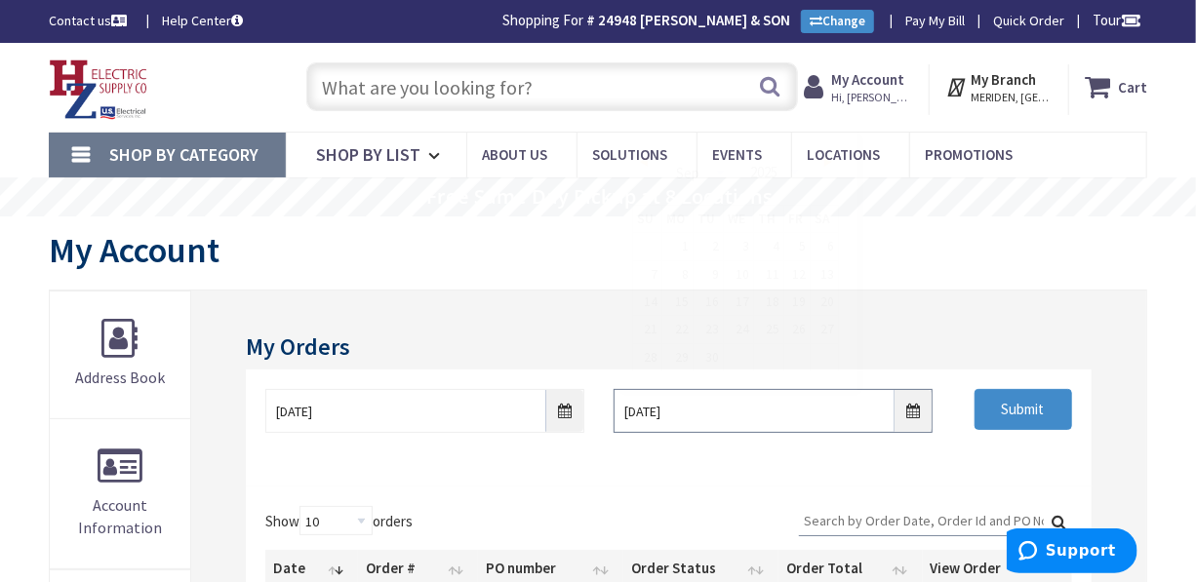
click at [910, 411] on input "9/9/2025" at bounding box center [773, 411] width 319 height 44
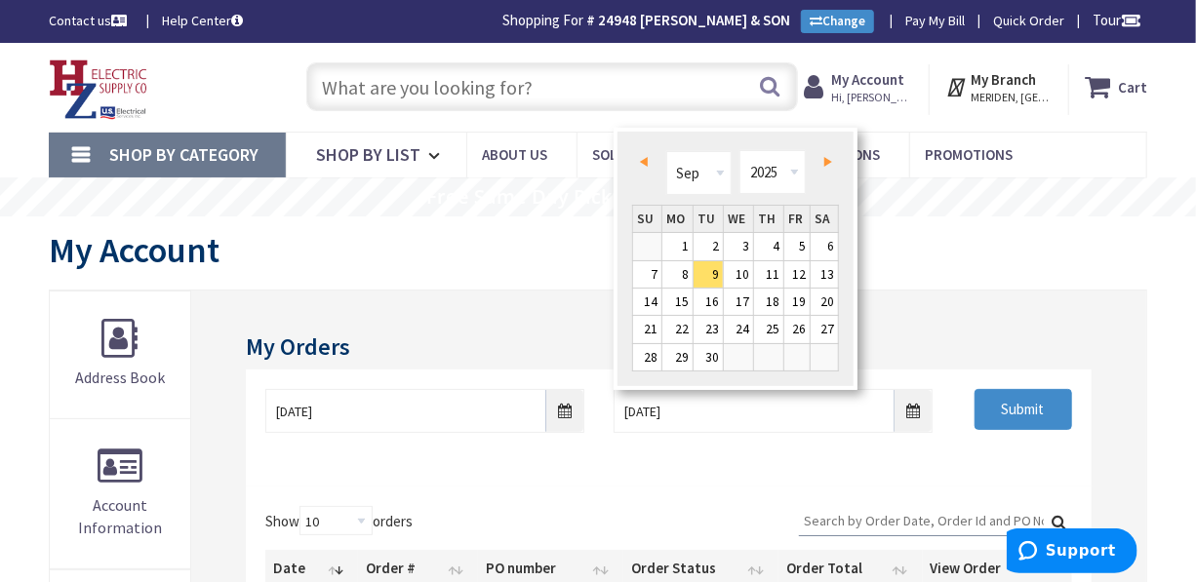
click at [639, 154] on link "Prev" at bounding box center [647, 161] width 26 height 26
click at [822, 163] on link "Next" at bounding box center [824, 161] width 26 height 26
type input "06/04/2025"
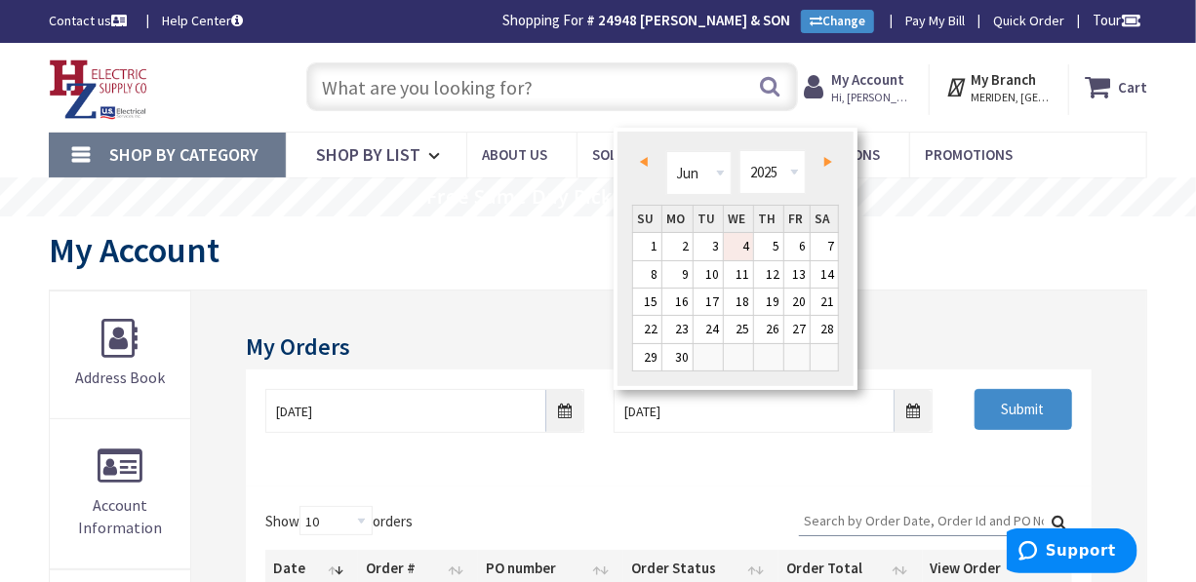
click at [739, 244] on link "4" at bounding box center [738, 246] width 29 height 26
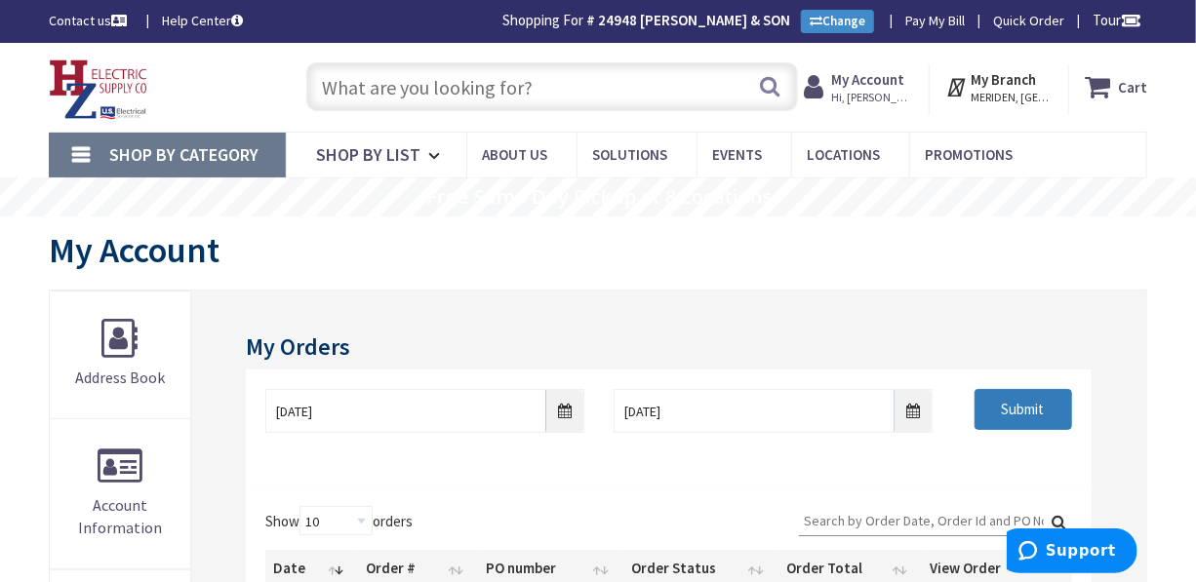
click at [995, 400] on input "Submit" at bounding box center [1024, 409] width 98 height 41
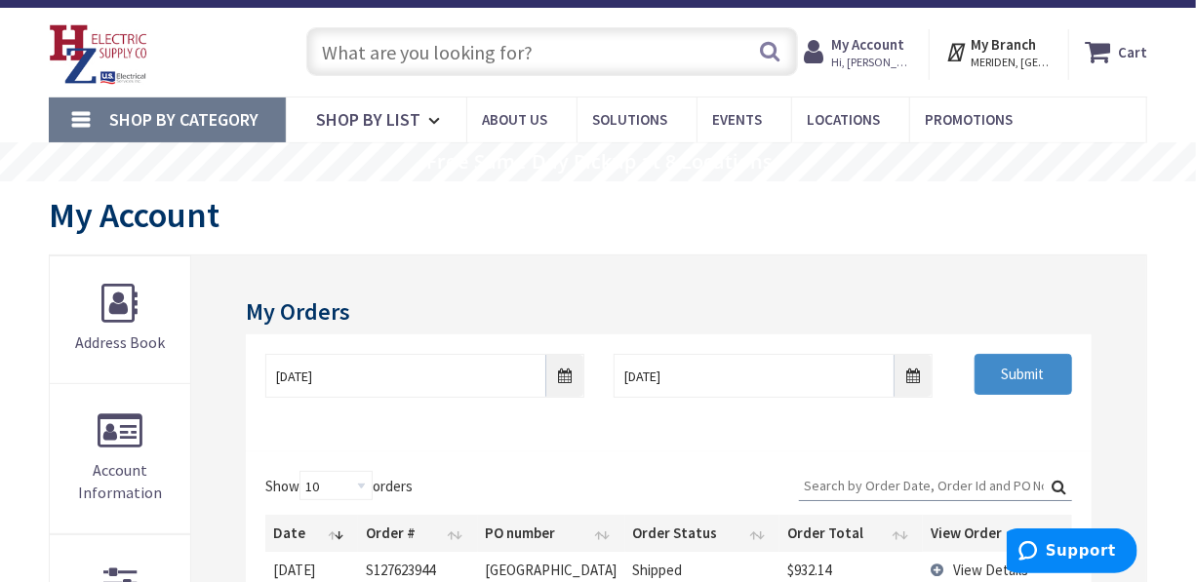
click at [920, 481] on input "Search:" at bounding box center [935, 485] width 273 height 29
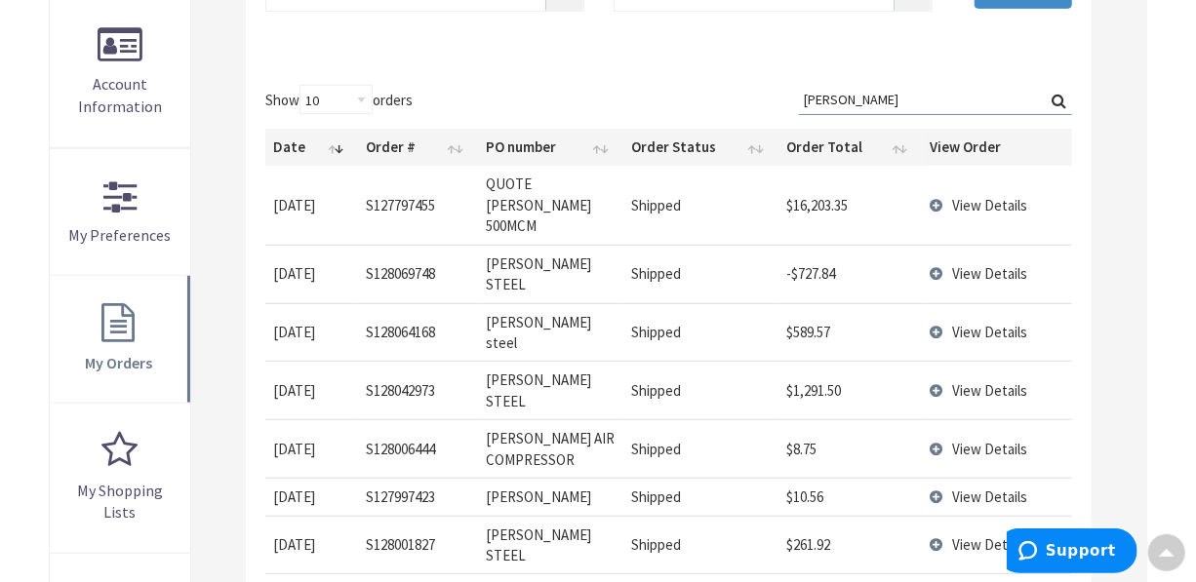
scroll to position [425, 0]
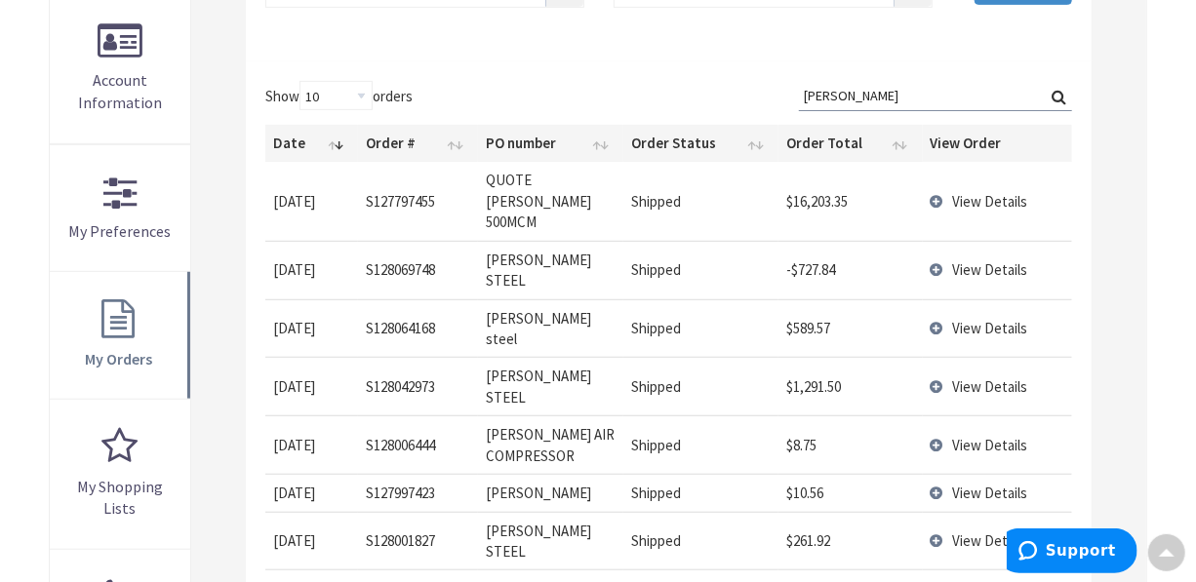
type input "logan"
click at [993, 319] on span "View Details" at bounding box center [990, 328] width 75 height 19
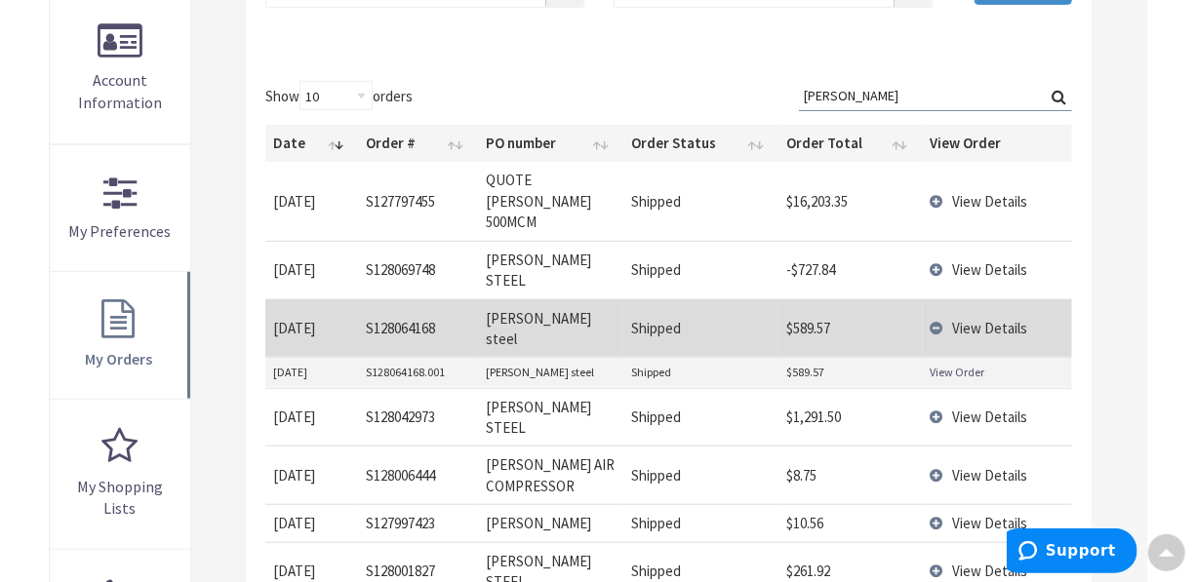
click at [975, 364] on link "View Order" at bounding box center [958, 372] width 55 height 17
click at [539, 151] on th "PO number" at bounding box center [550, 143] width 145 height 37
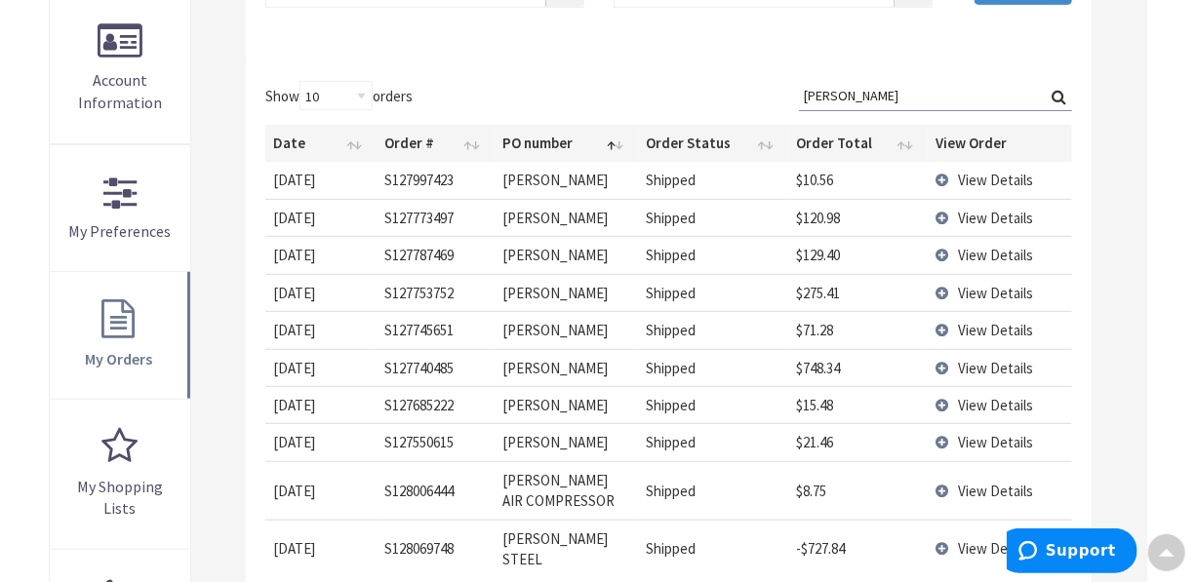
click at [1004, 359] on span "View Details" at bounding box center [995, 368] width 75 height 19
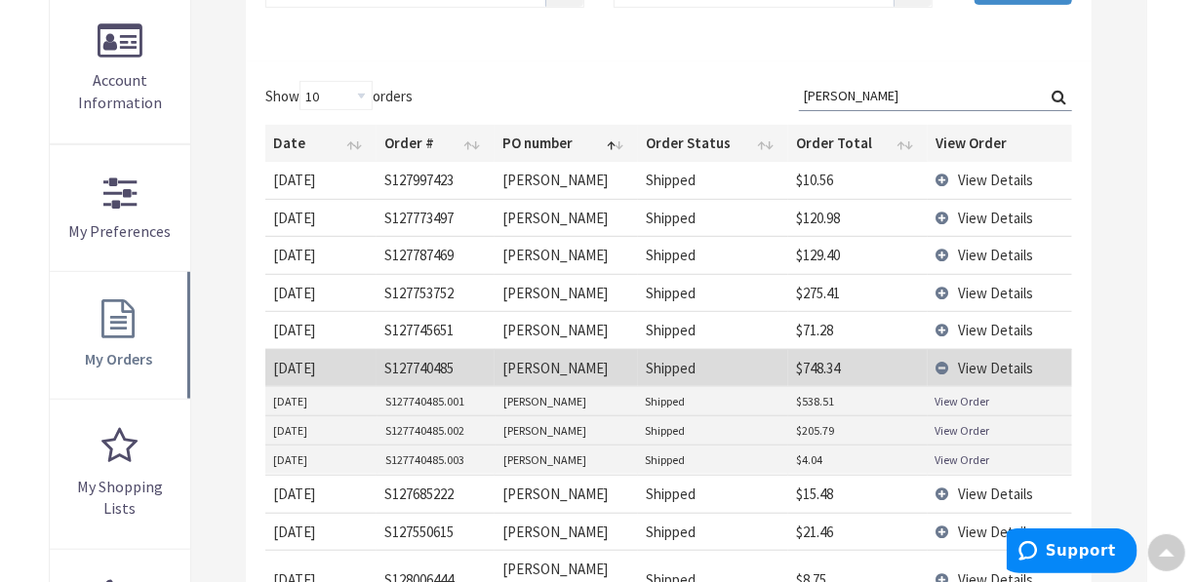
click at [980, 395] on link "View Order" at bounding box center [963, 401] width 55 height 17
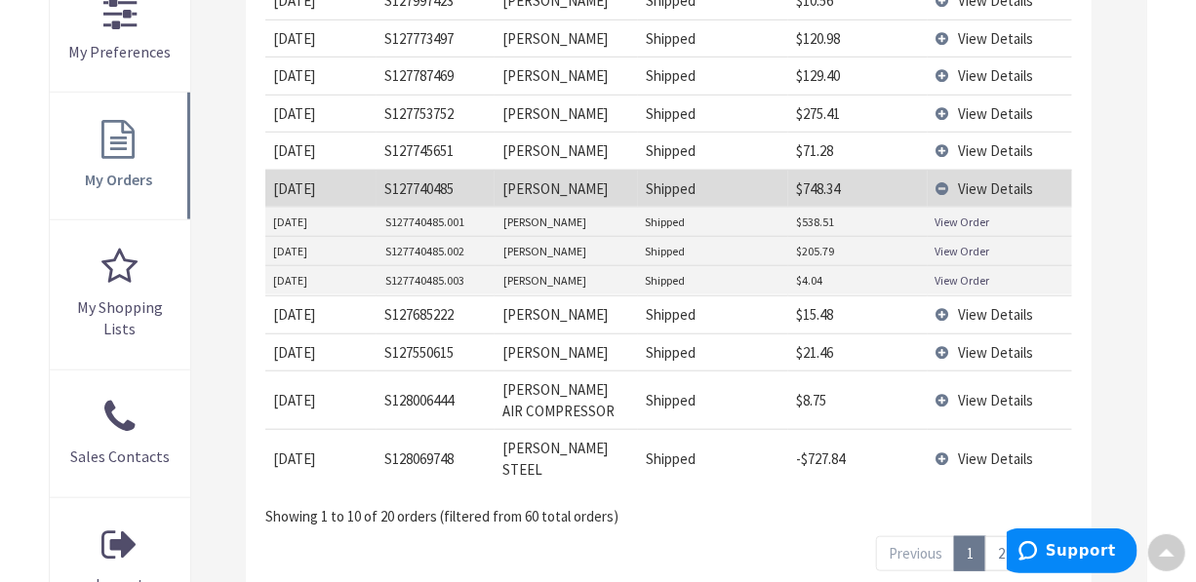
scroll to position [638, 0]
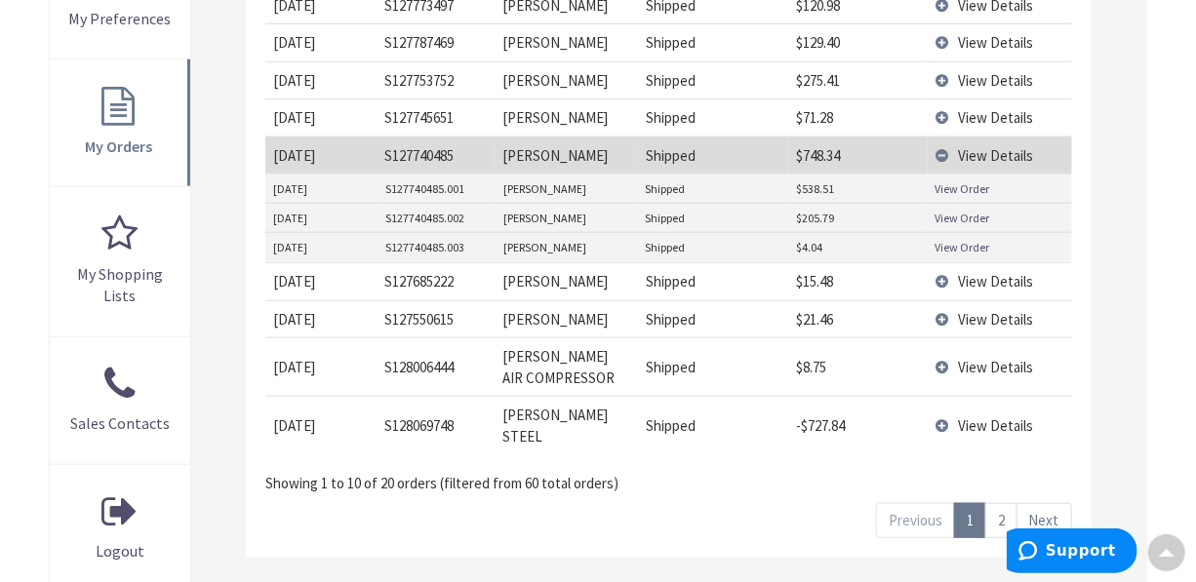
click at [1003, 503] on link "2" at bounding box center [1001, 520] width 32 height 34
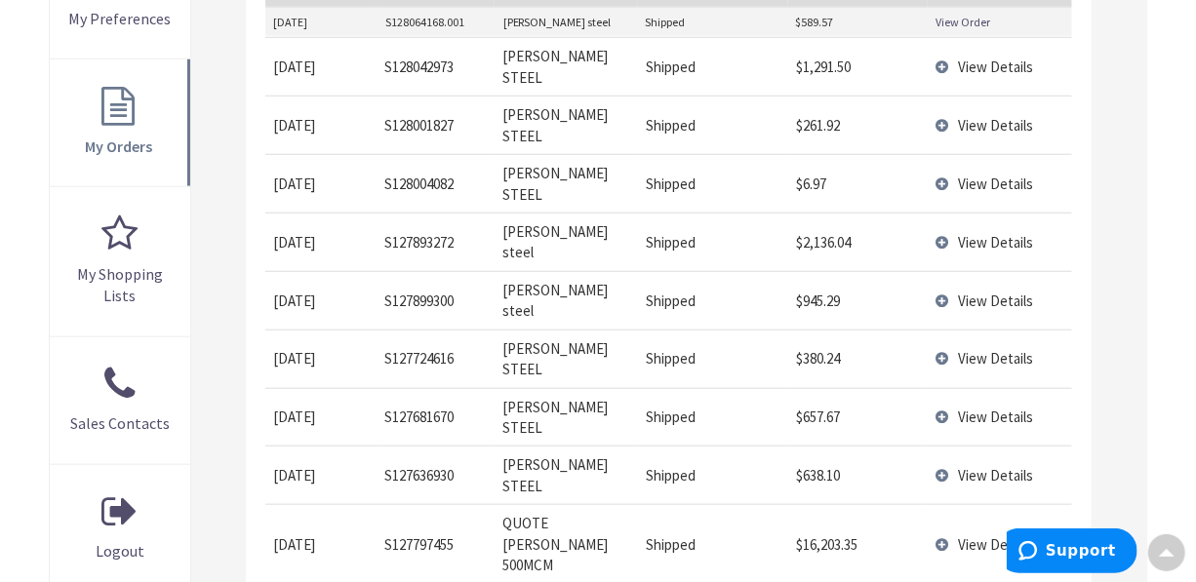
click at [977, 233] on span "View Details" at bounding box center [995, 242] width 75 height 19
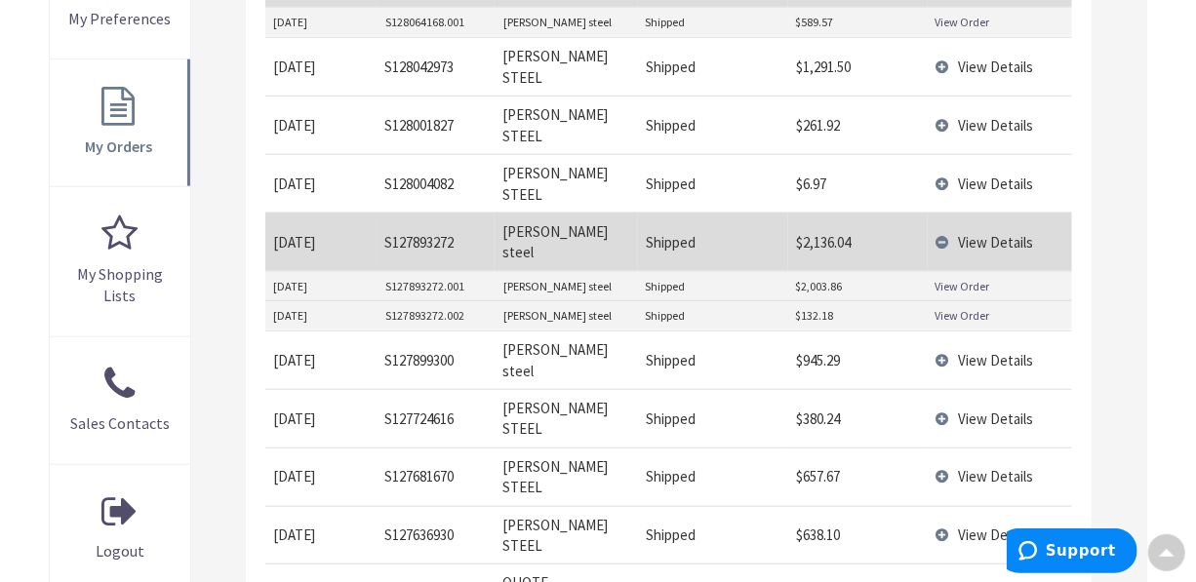
click at [971, 278] on link "View Order" at bounding box center [963, 286] width 55 height 17
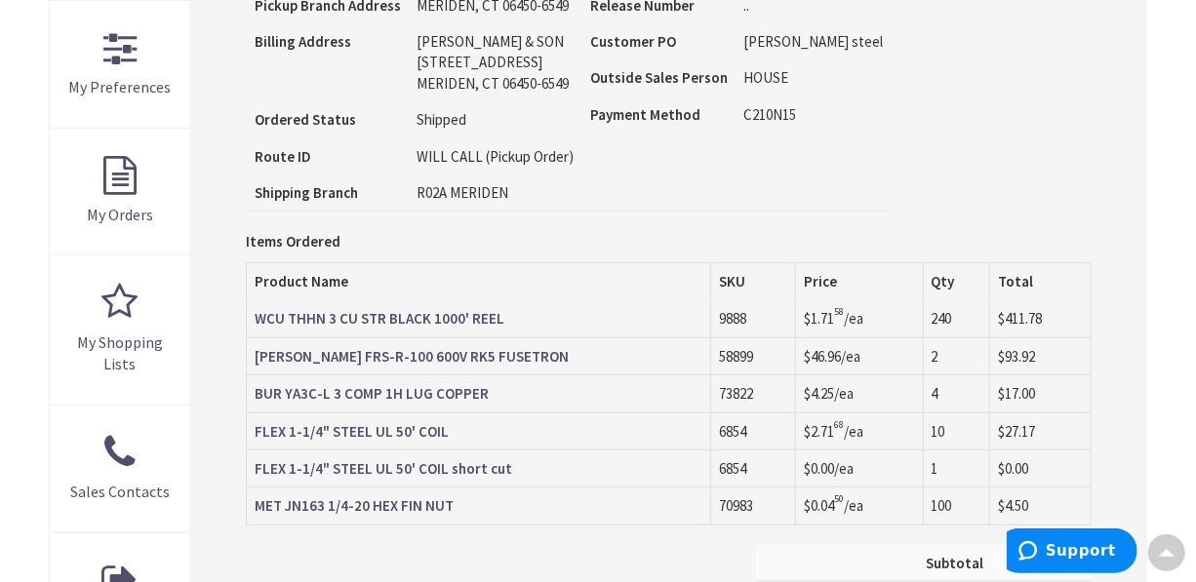
scroll to position [569, 0]
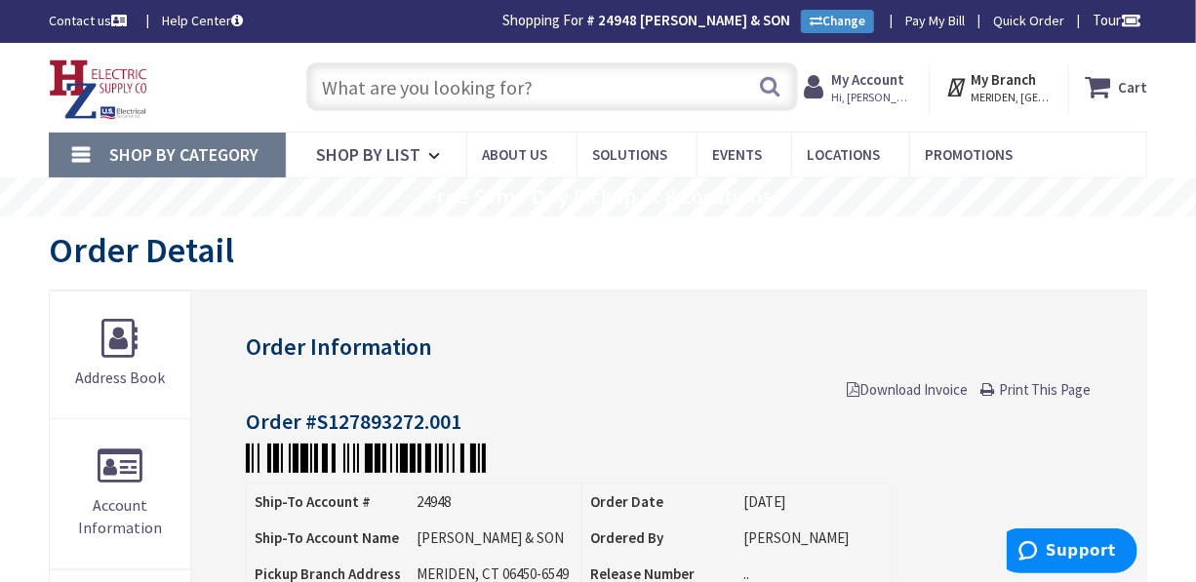
click at [660, 78] on input "text" at bounding box center [551, 86] width 491 height 49
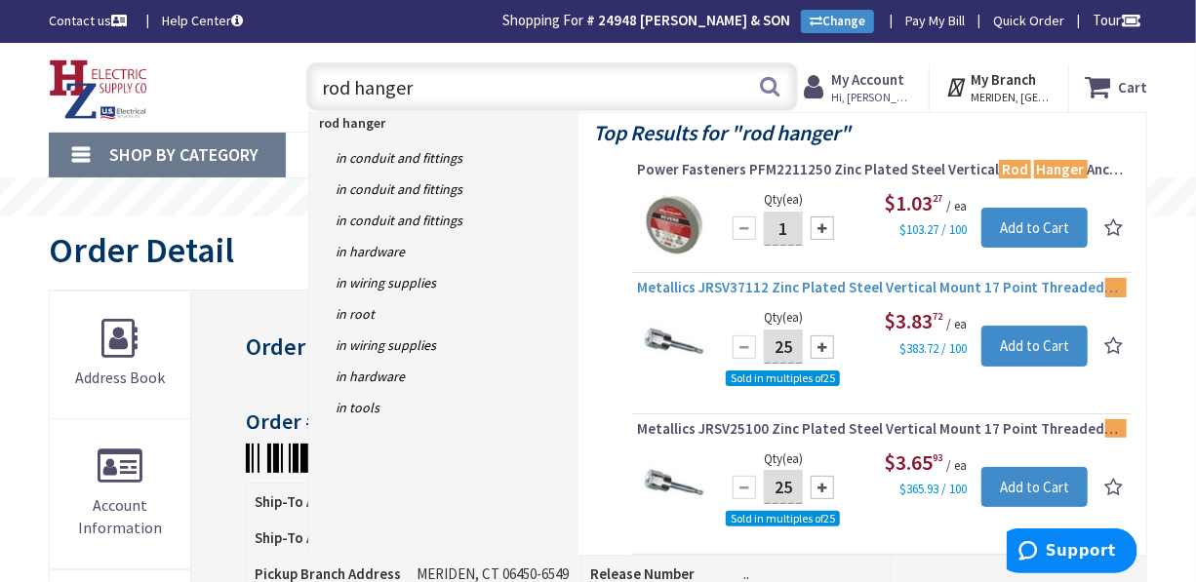
type input "rod hanger"
click at [736, 285] on span "Metallics JRSV37112 Zinc Plated Steel Vertical Mount 17 Point Threaded Rod Anch…" at bounding box center [882, 288] width 490 height 20
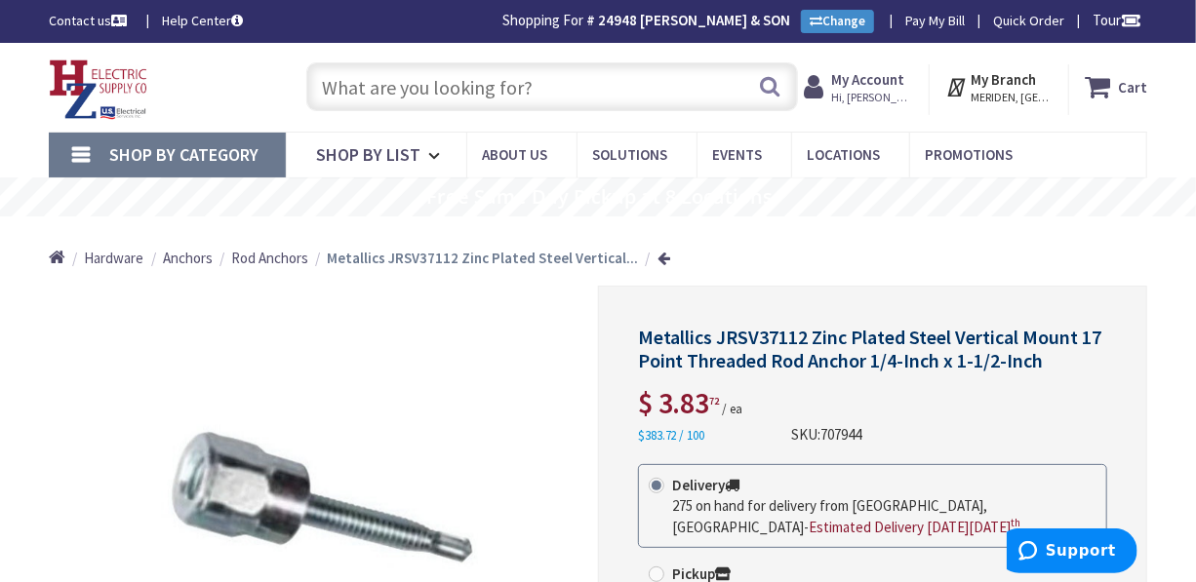
click at [663, 80] on input "text" at bounding box center [551, 86] width 491 height 49
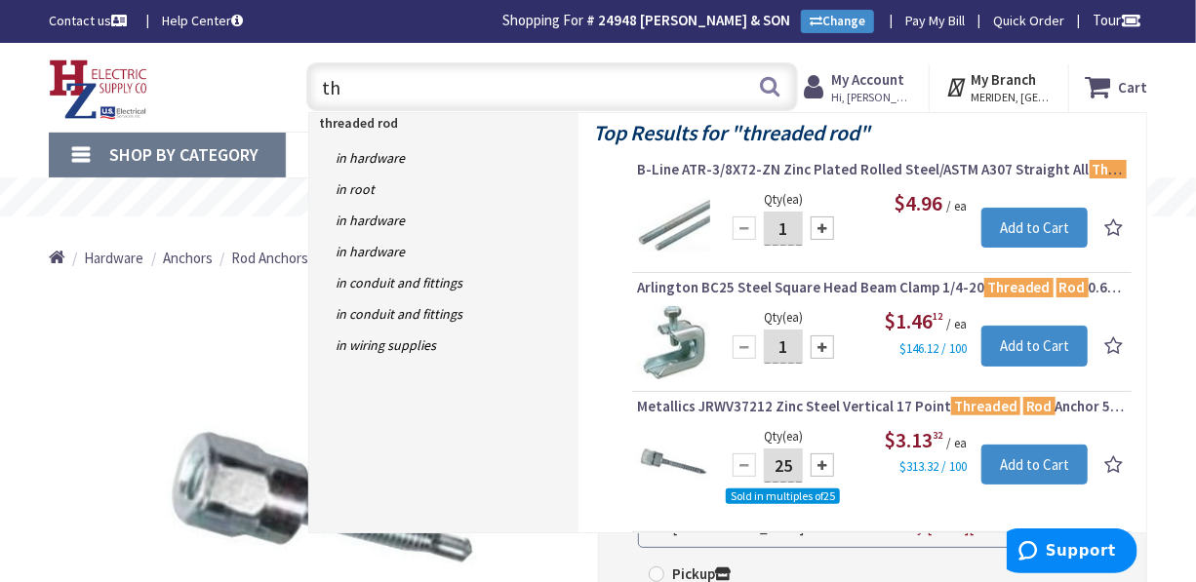
type input "t"
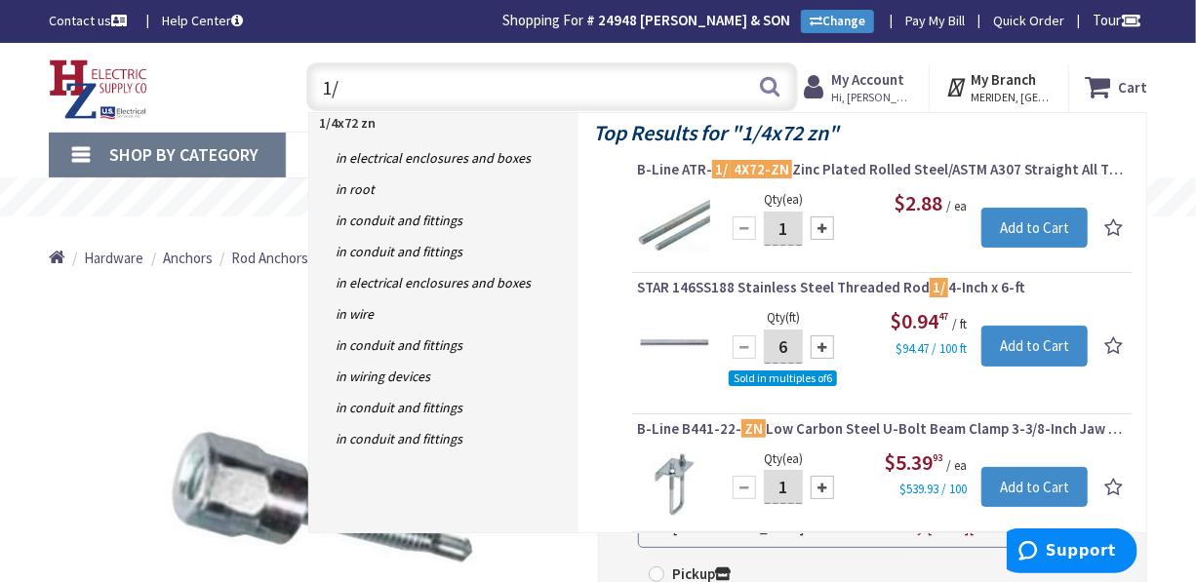
type input "1"
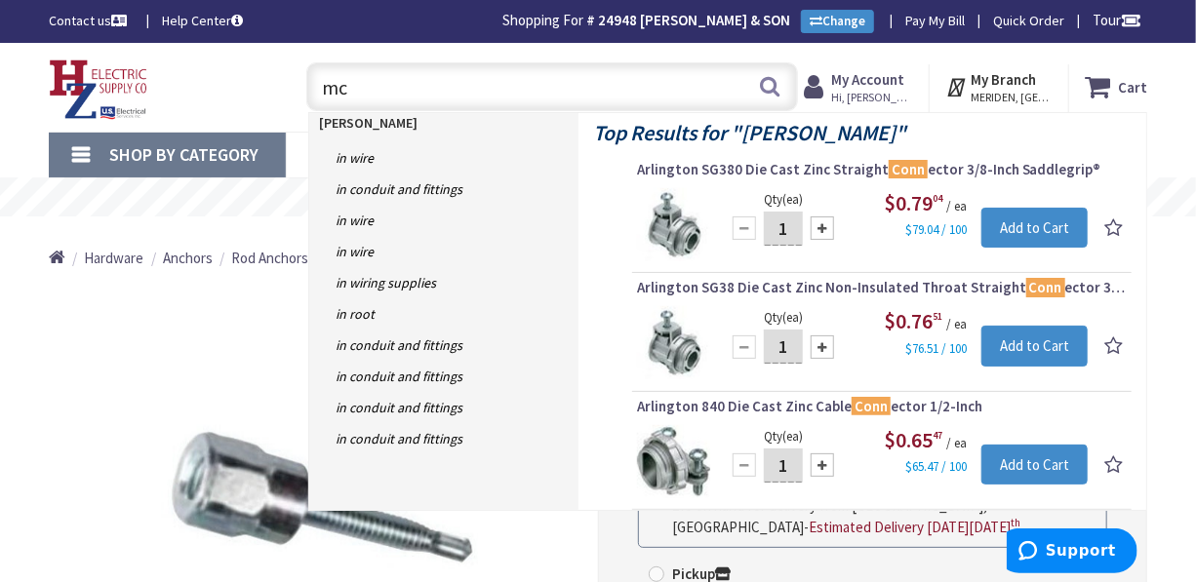
type input "m"
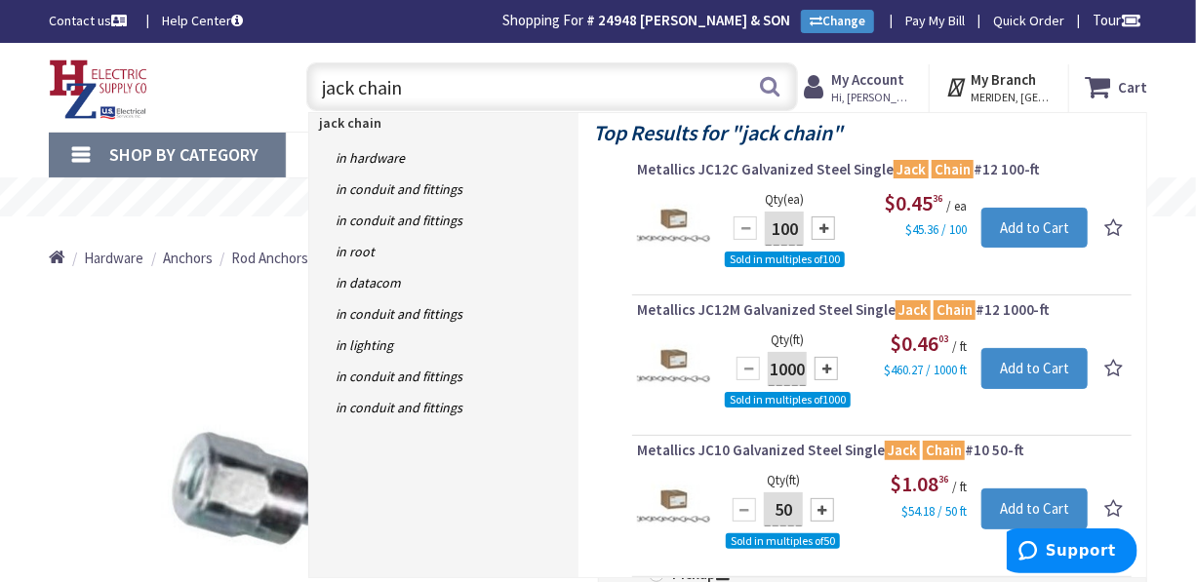
click at [663, 80] on input "jack chain" at bounding box center [551, 86] width 491 height 49
type input "j"
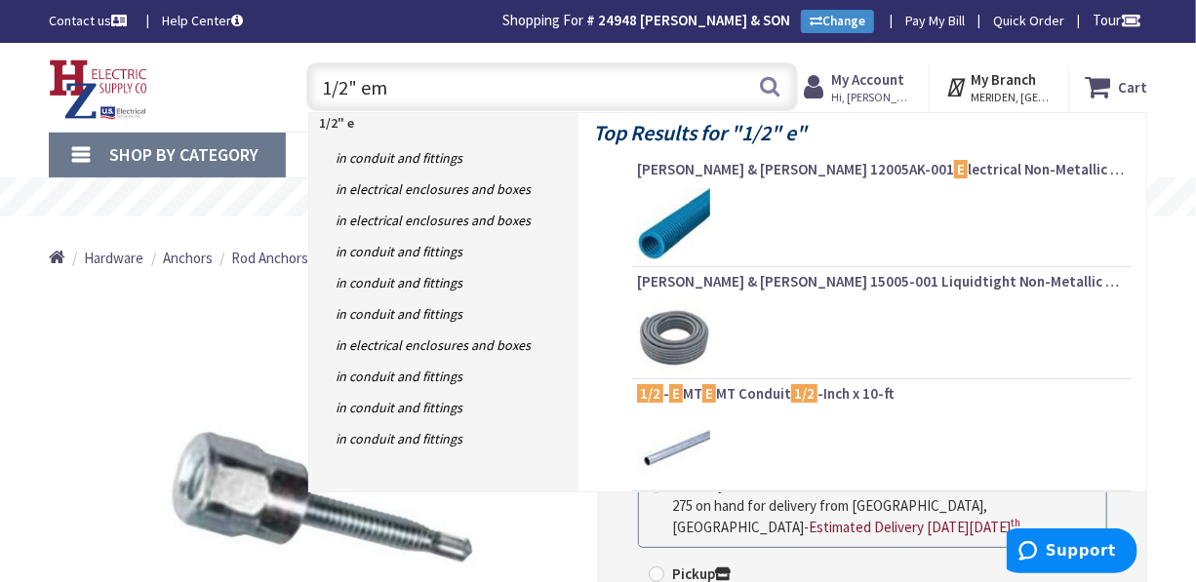
type input "1/2" emt"
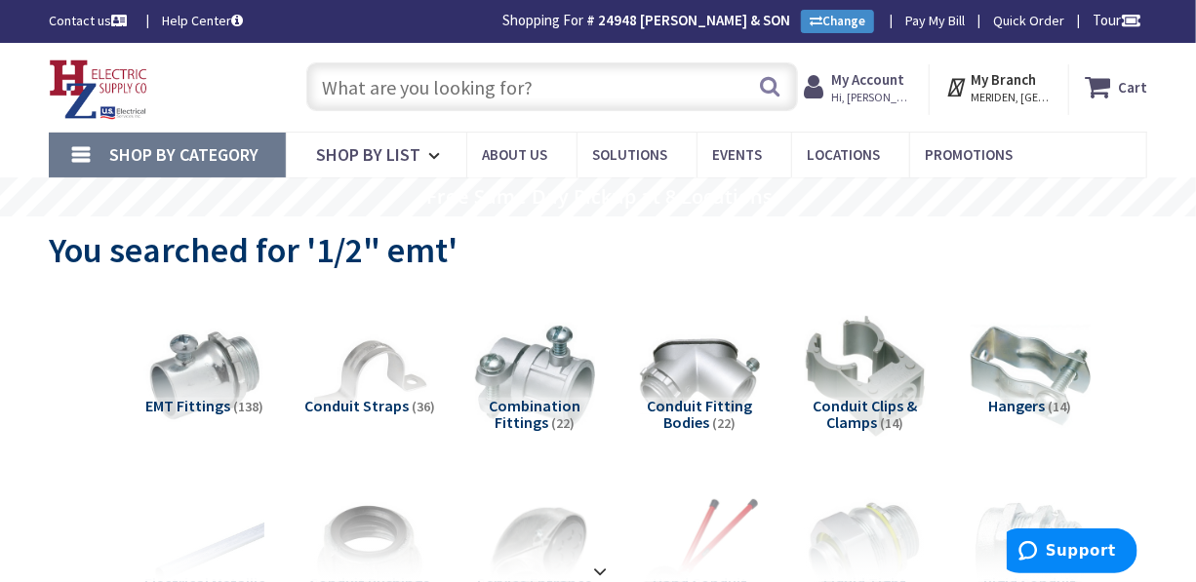
click at [654, 77] on input "text" at bounding box center [551, 86] width 491 height 49
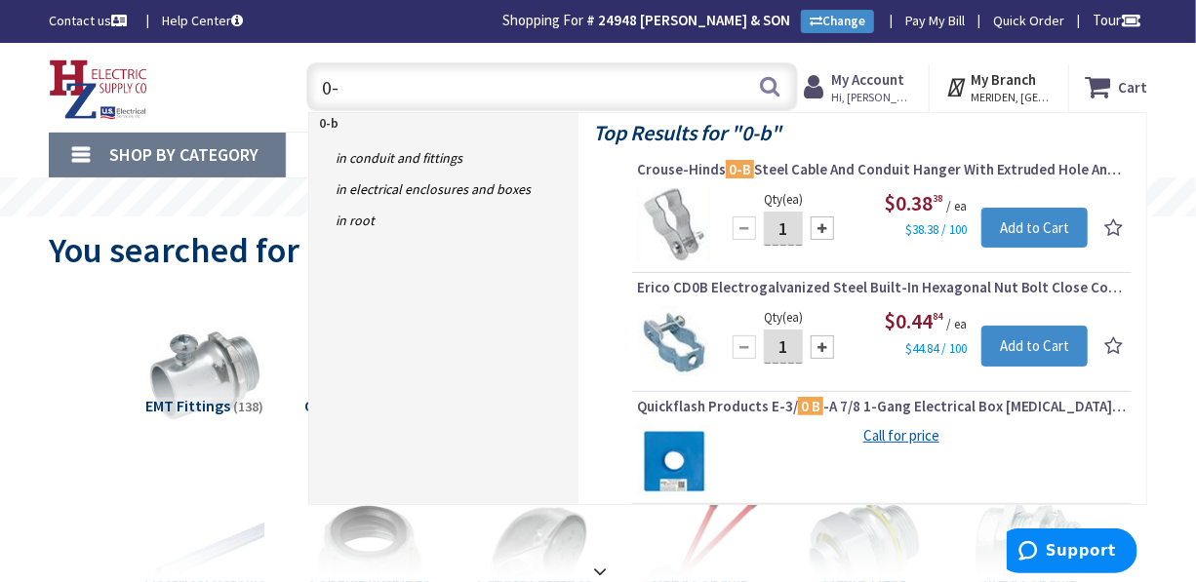
type input "0"
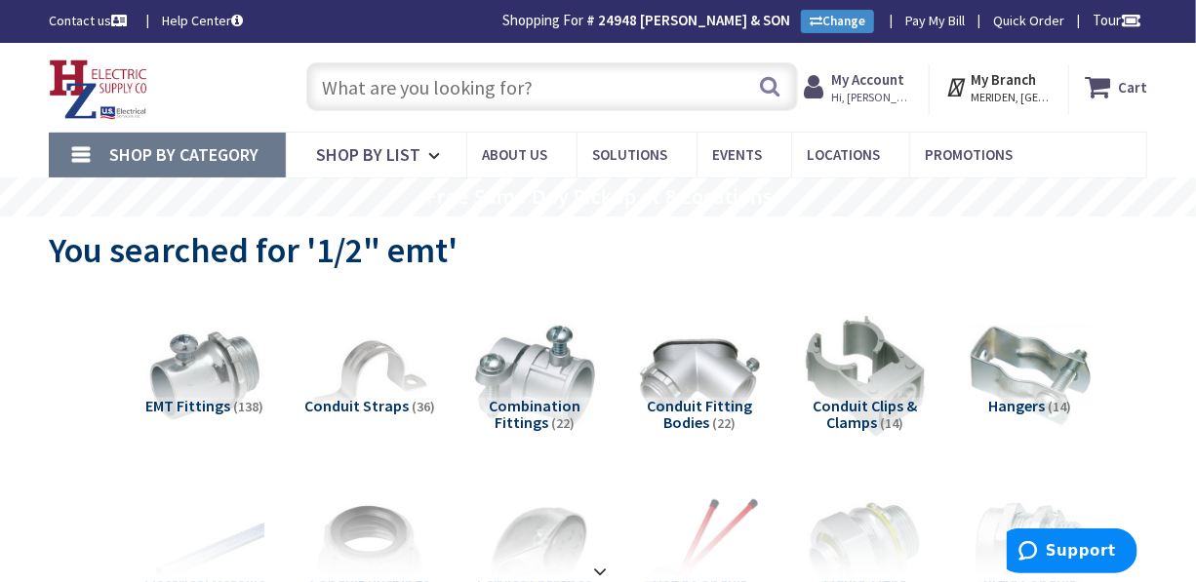
click at [654, 77] on input "text" at bounding box center [551, 86] width 491 height 49
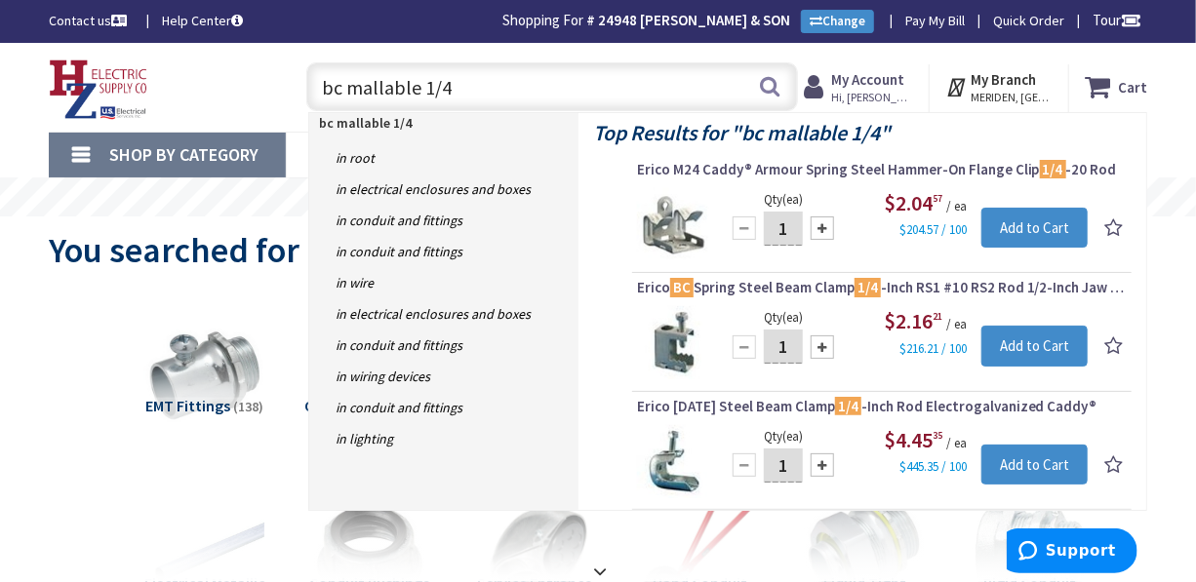
drag, startPoint x: 654, startPoint y: 78, endPoint x: 583, endPoint y: 83, distance: 70.4
click at [583, 83] on input "bc mallable 1/4" at bounding box center [551, 86] width 491 height 49
click at [341, 91] on input "bc mallable 1/4" at bounding box center [551, 86] width 491 height 49
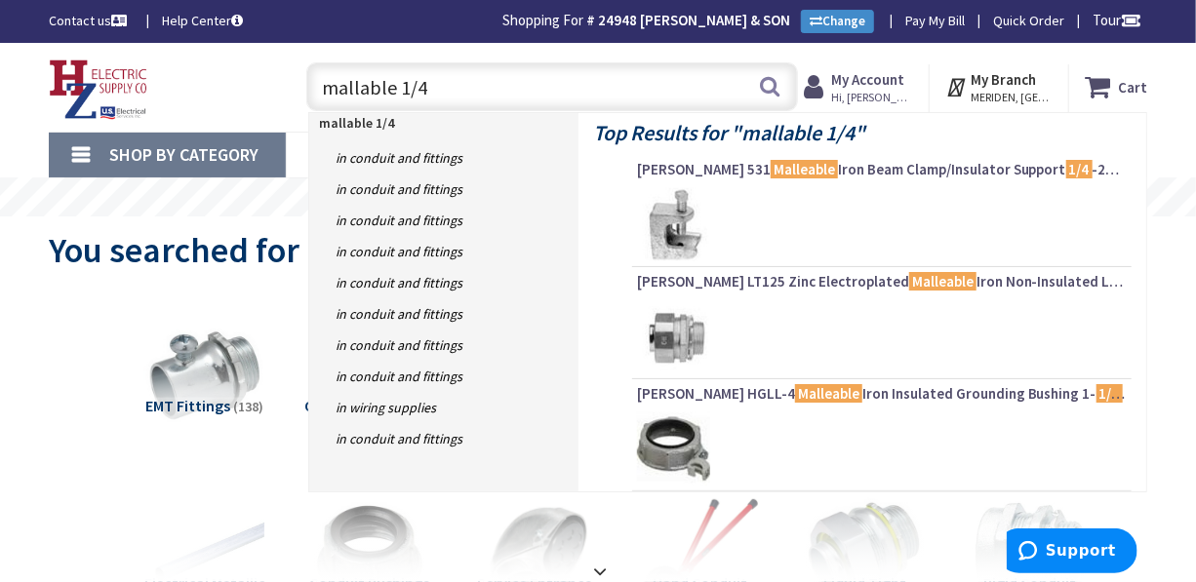
click at [493, 85] on input "mallable 1/4" at bounding box center [551, 86] width 491 height 49
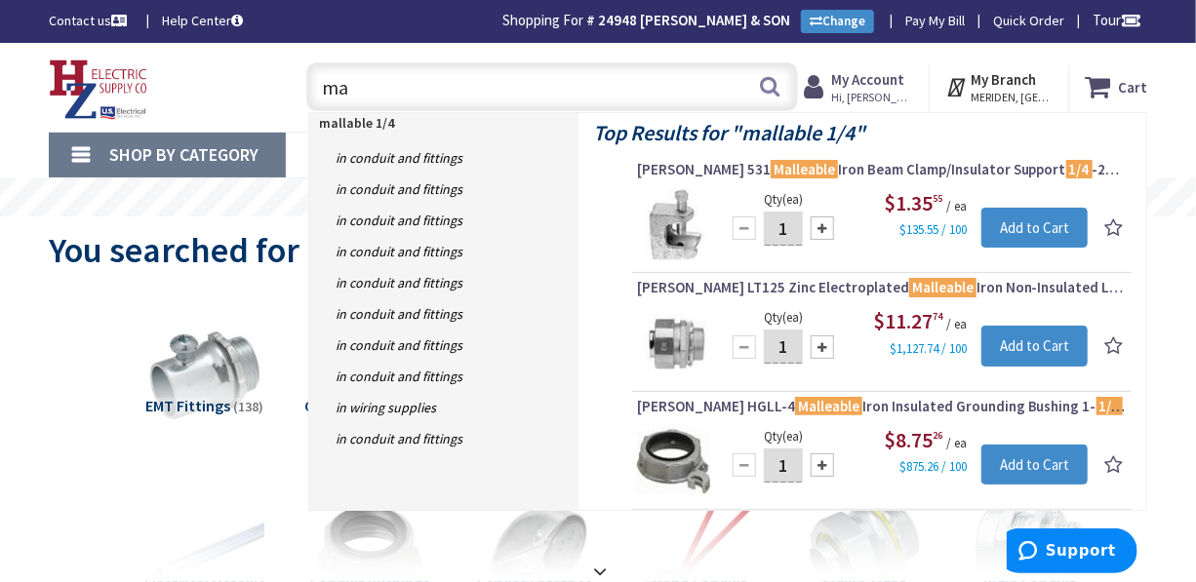
type input "m"
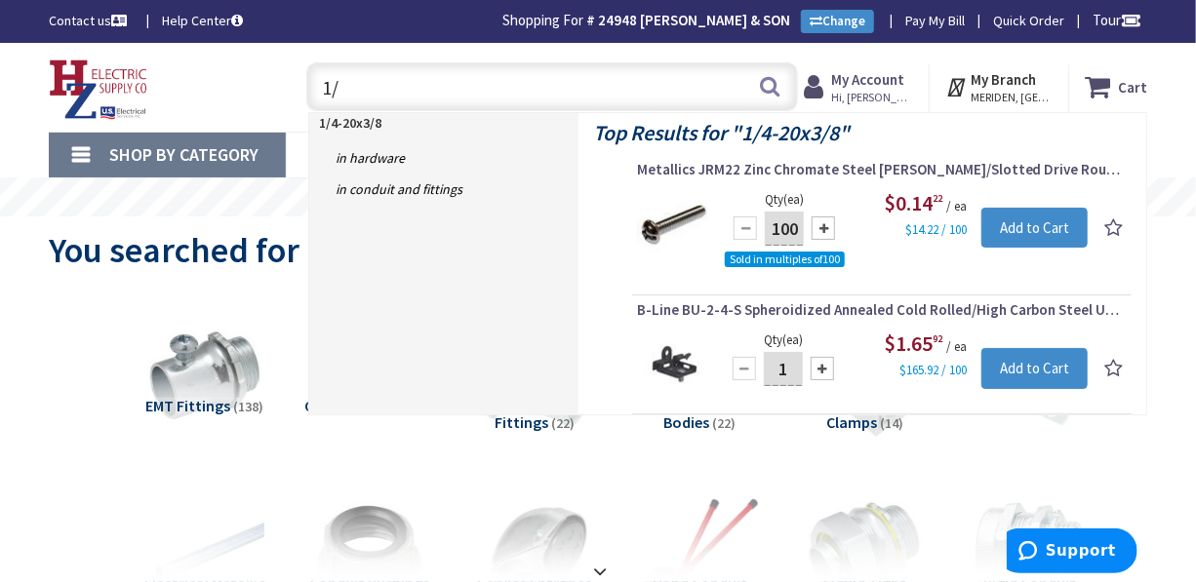
type input "1"
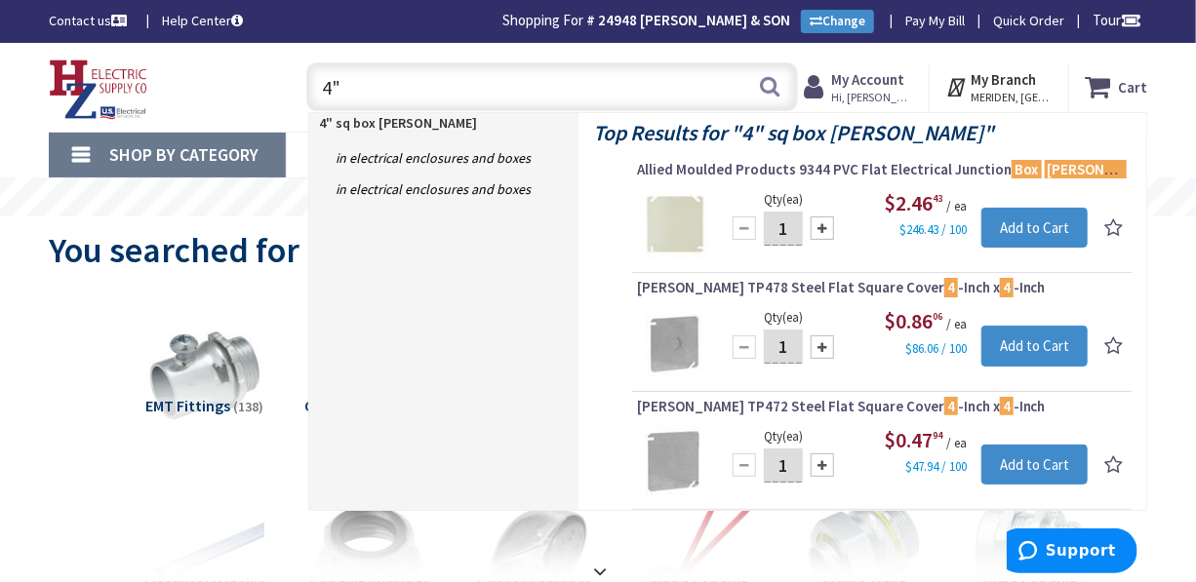
type input "4"
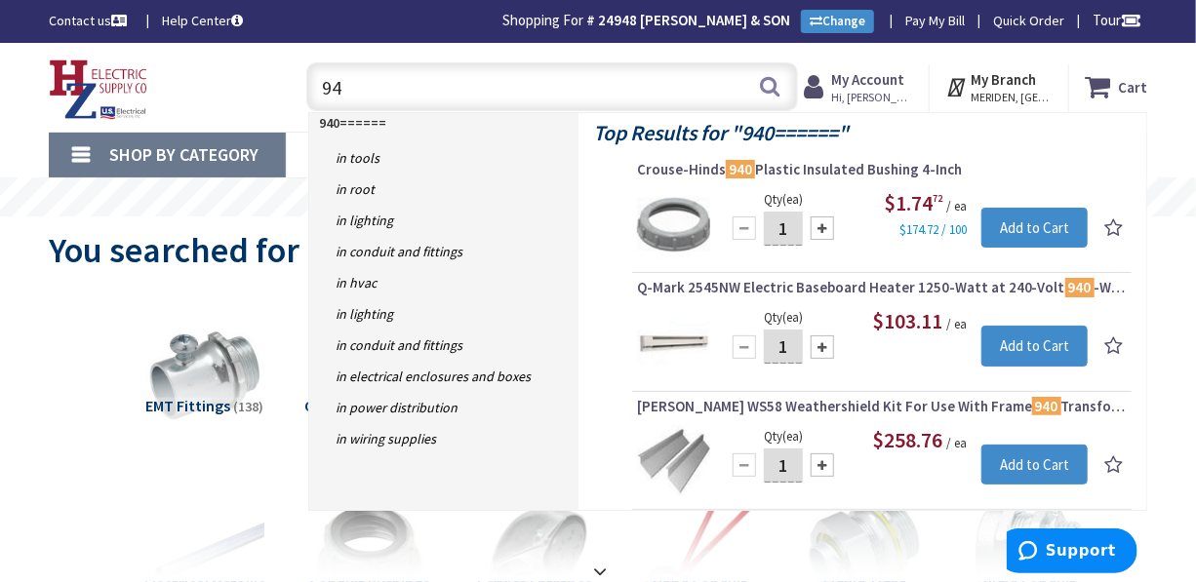
type input "9"
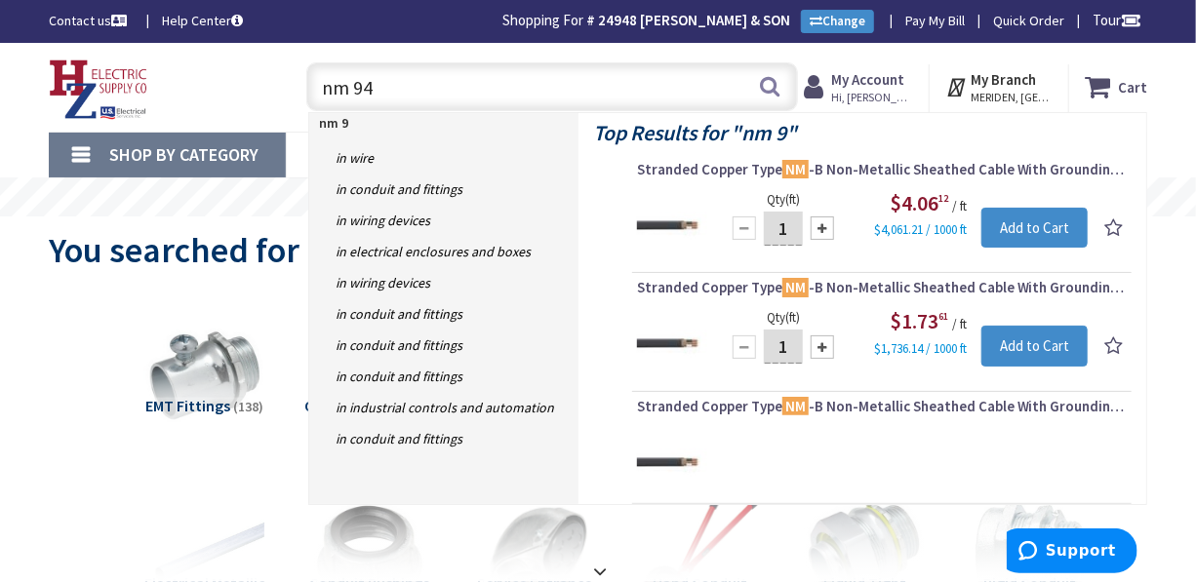
type input "nm 940"
